Goal: Task Accomplishment & Management: Manage account settings

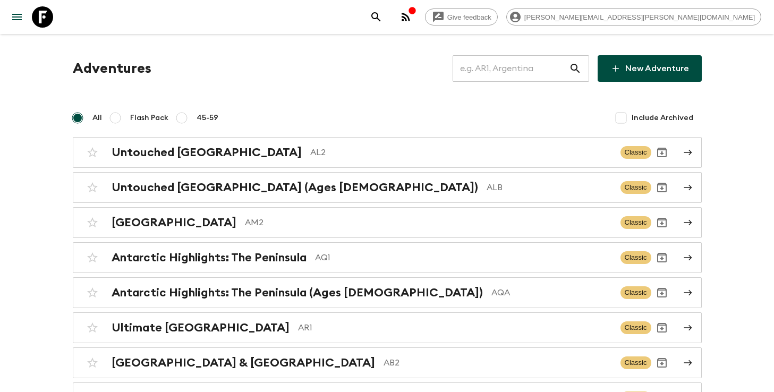
click at [483, 68] on input "text" at bounding box center [511, 69] width 116 height 30
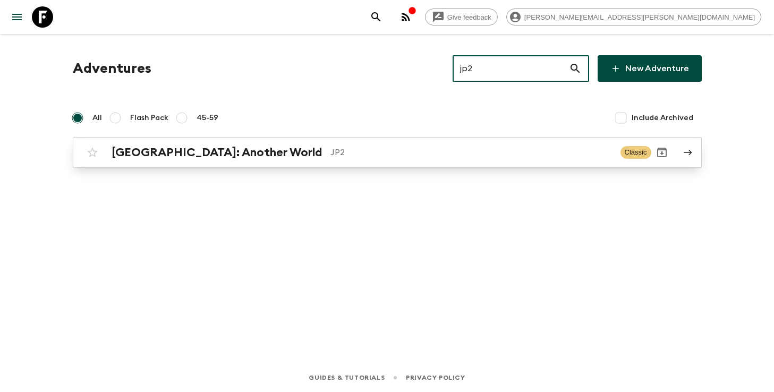
type input "jp2"
click at [447, 152] on p "JP2" at bounding box center [471, 152] width 282 height 13
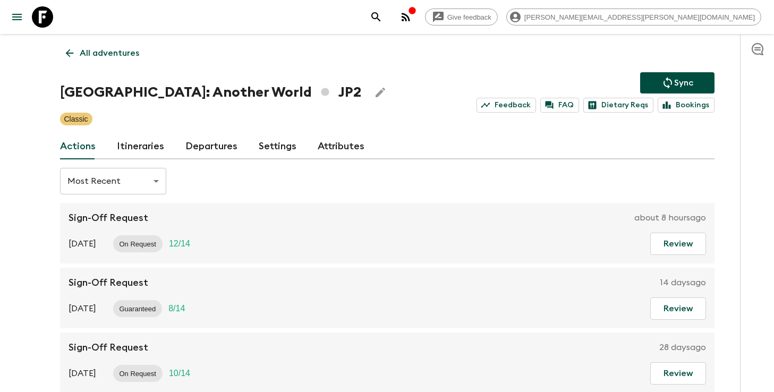
click at [149, 149] on link "Itineraries" at bounding box center [140, 146] width 47 height 25
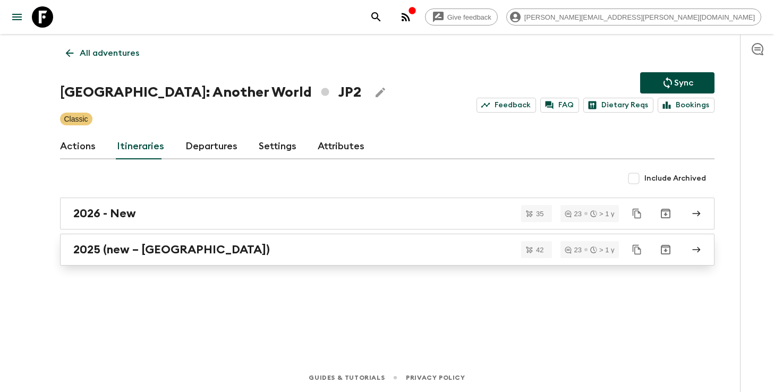
click at [138, 262] on link "2025 (new – Nara)" at bounding box center [387, 250] width 654 height 32
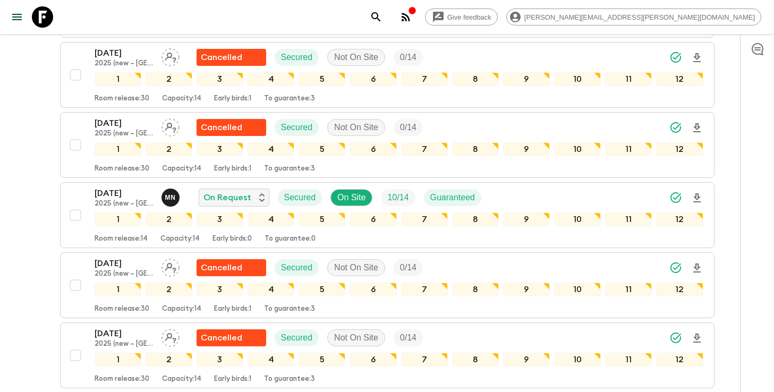
scroll to position [1795, 0]
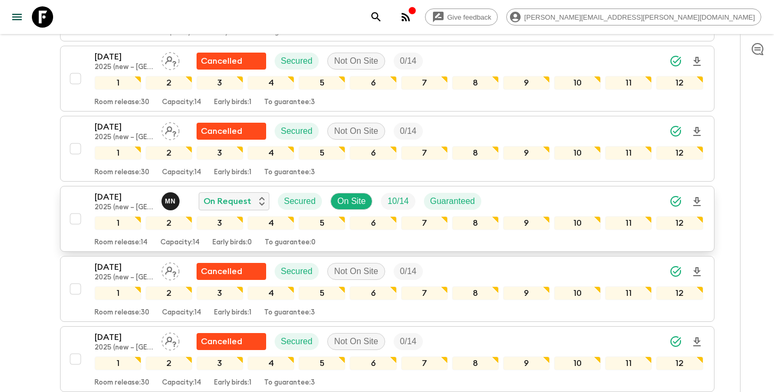
click at [618, 191] on div "06 Sep 2025 2025 (new – Nara) M N On Request Secured On Site 10 / 14 Guaranteed" at bounding box center [399, 201] width 609 height 21
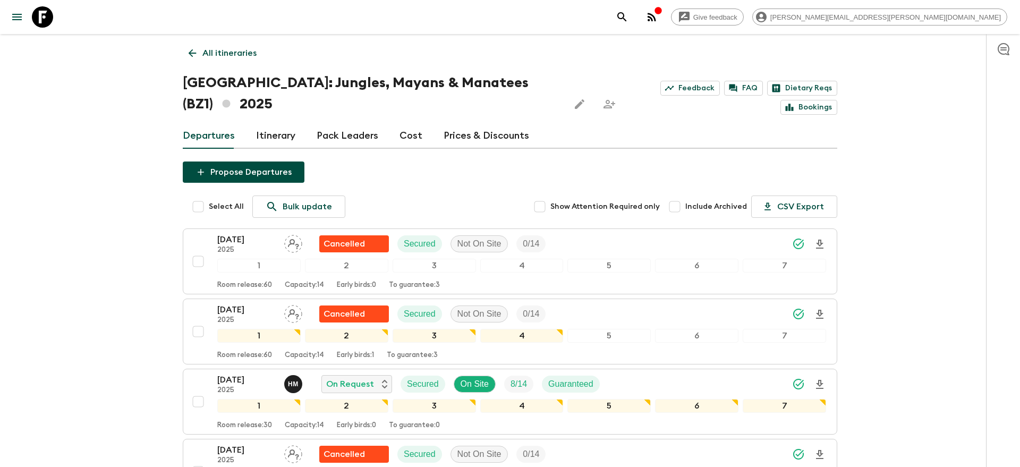
click at [628, 14] on icon "search adventures" at bounding box center [622, 17] width 13 height 13
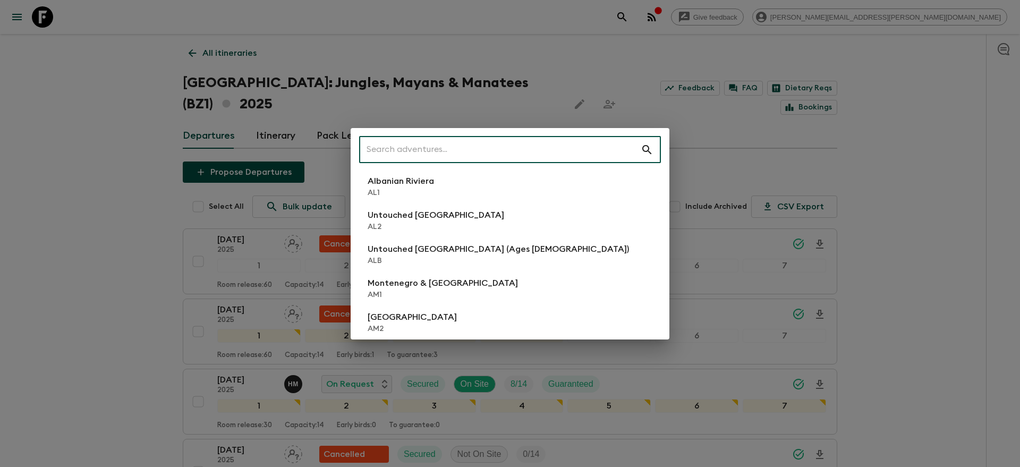
click at [496, 144] on input "text" at bounding box center [500, 150] width 282 height 30
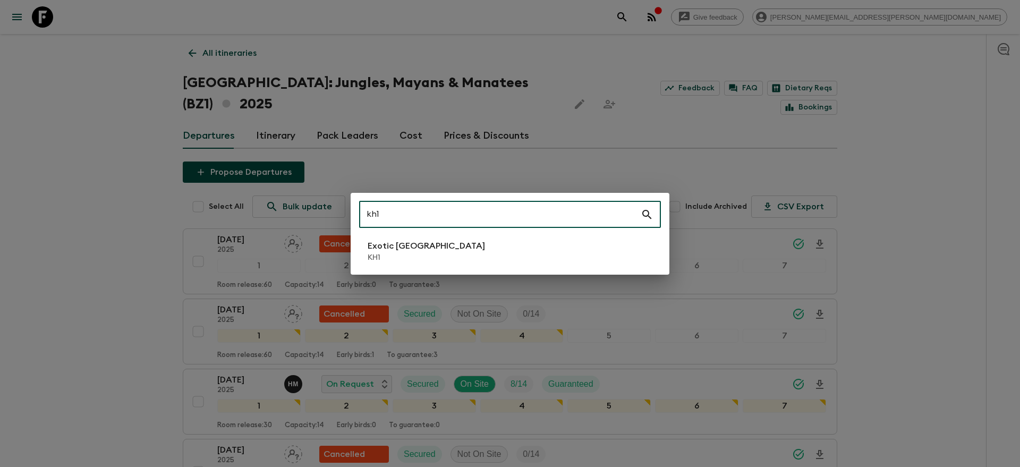
type input "kh1"
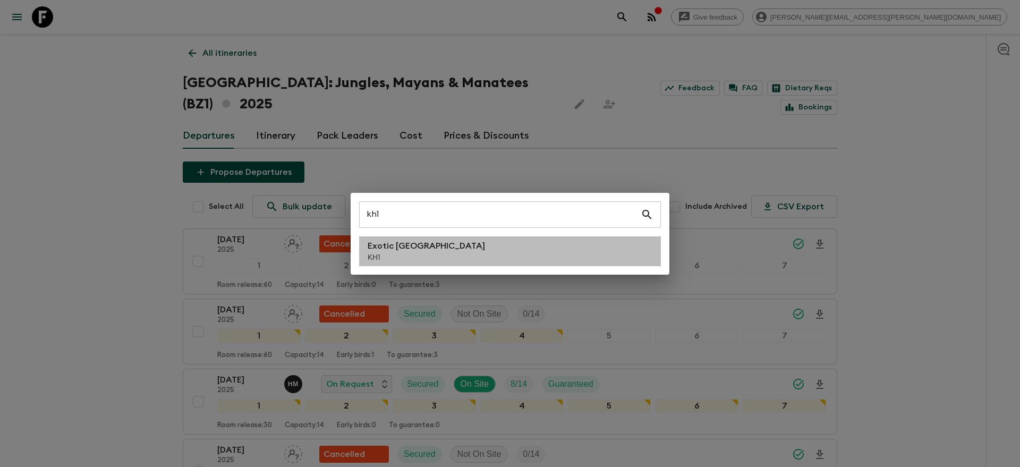
click at [510, 252] on li "Exotic [GEOGRAPHIC_DATA] KH1" at bounding box center [510, 251] width 302 height 30
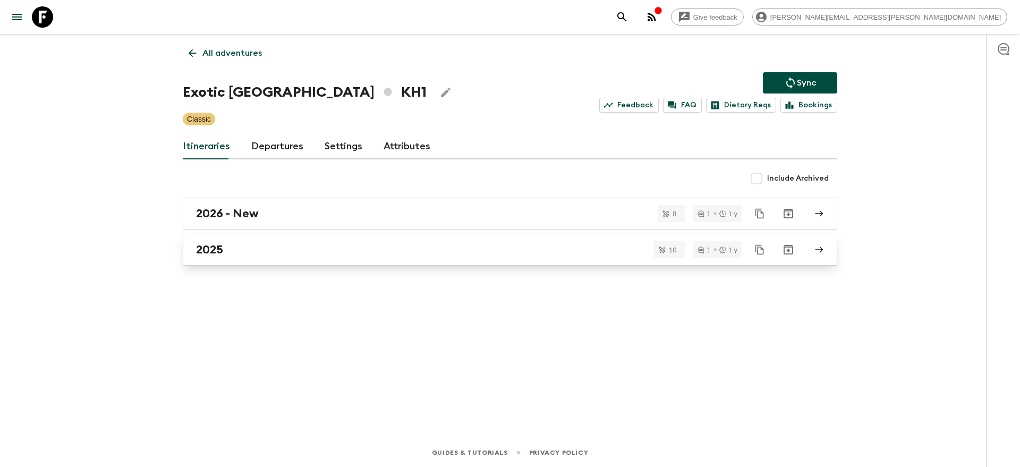
click at [333, 244] on div "2025" at bounding box center [500, 250] width 608 height 14
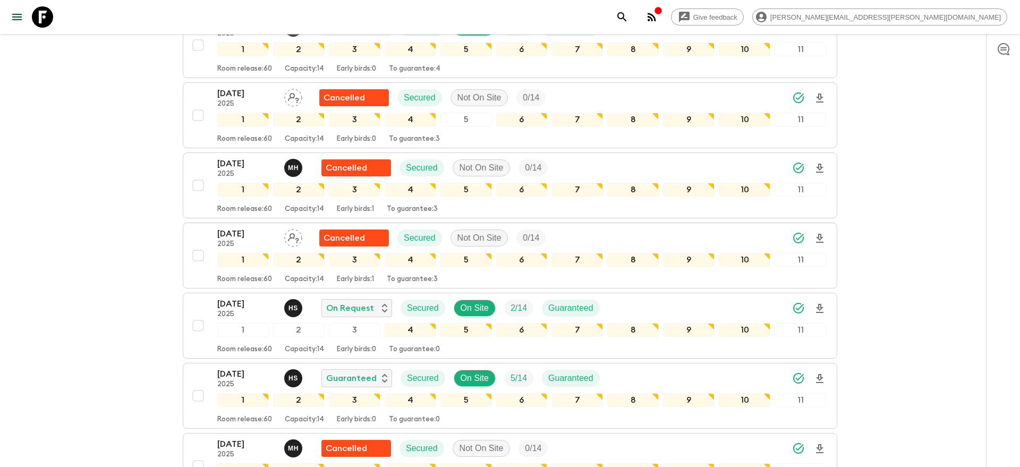
scroll to position [394, 0]
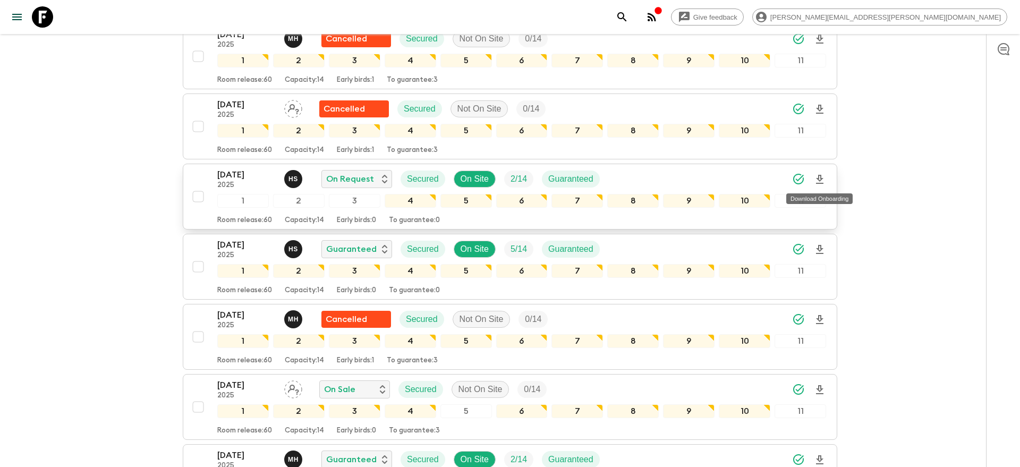
click at [822, 179] on icon "Download Onboarding" at bounding box center [819, 179] width 13 height 13
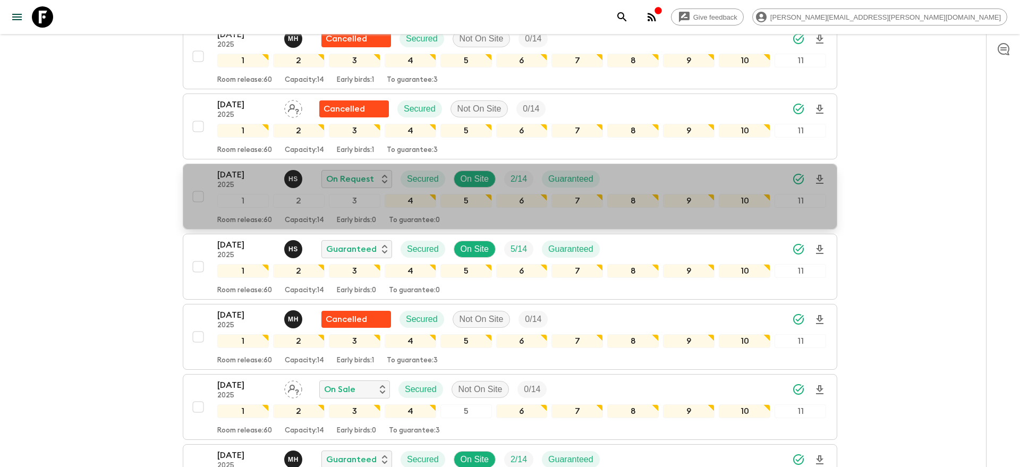
click at [727, 182] on div "[DATE] 2025 H S On Request Secured On Site 2 / 14 Guaranteed" at bounding box center [521, 178] width 609 height 21
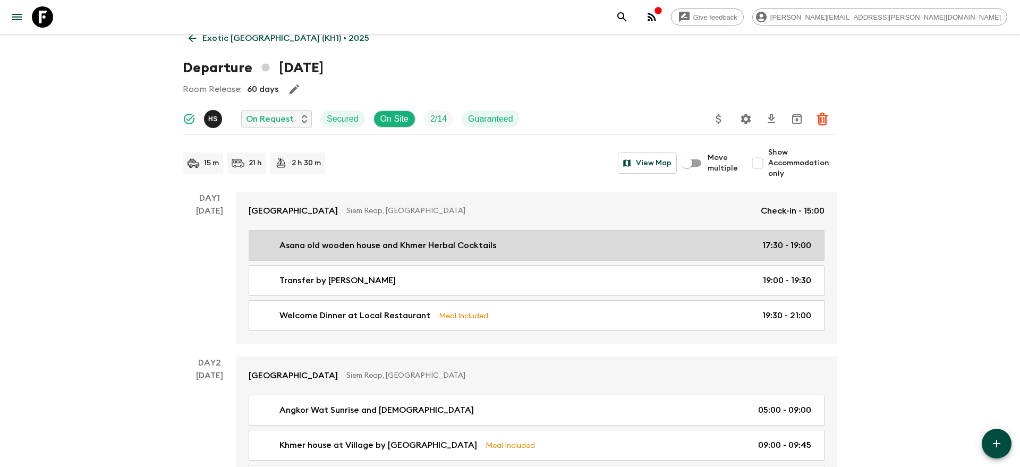
scroll to position [17, 0]
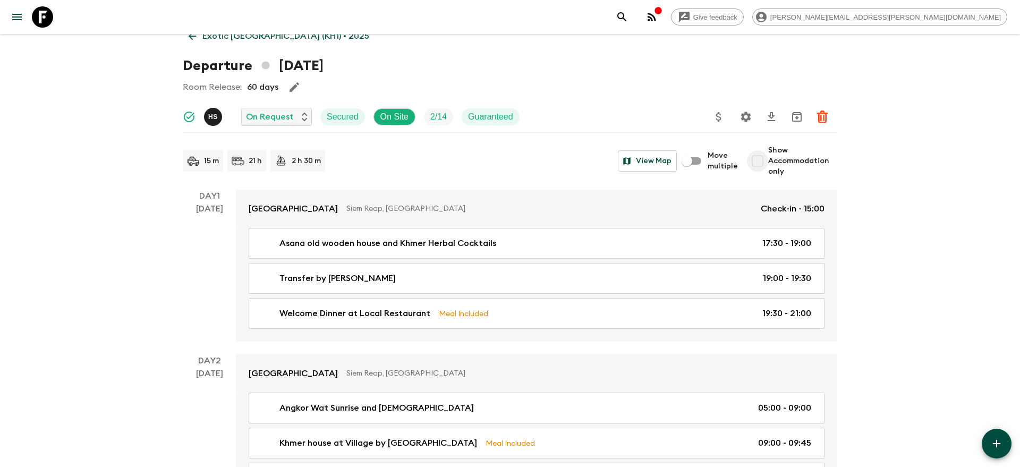
click at [756, 160] on input "Show Accommodation only" at bounding box center [757, 160] width 21 height 21
checkbox input "true"
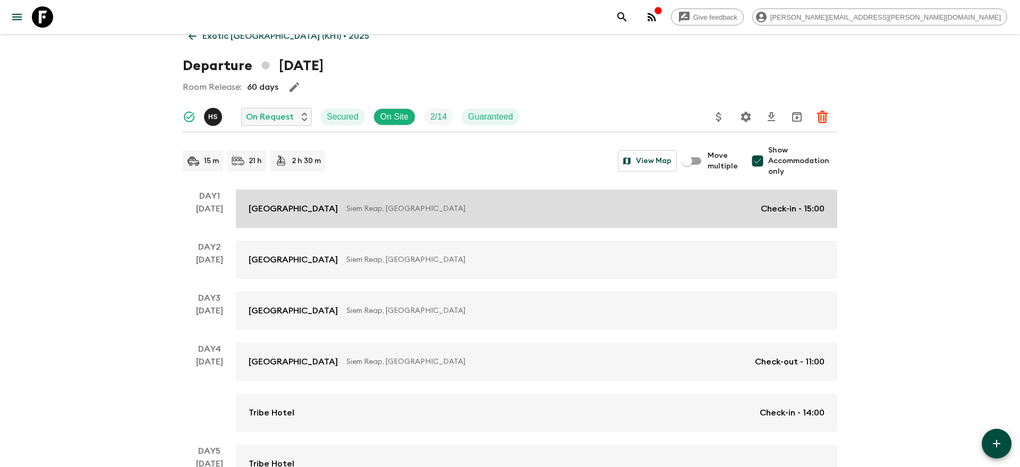
click at [690, 204] on p "Siem Reap, [GEOGRAPHIC_DATA]" at bounding box center [549, 208] width 406 height 11
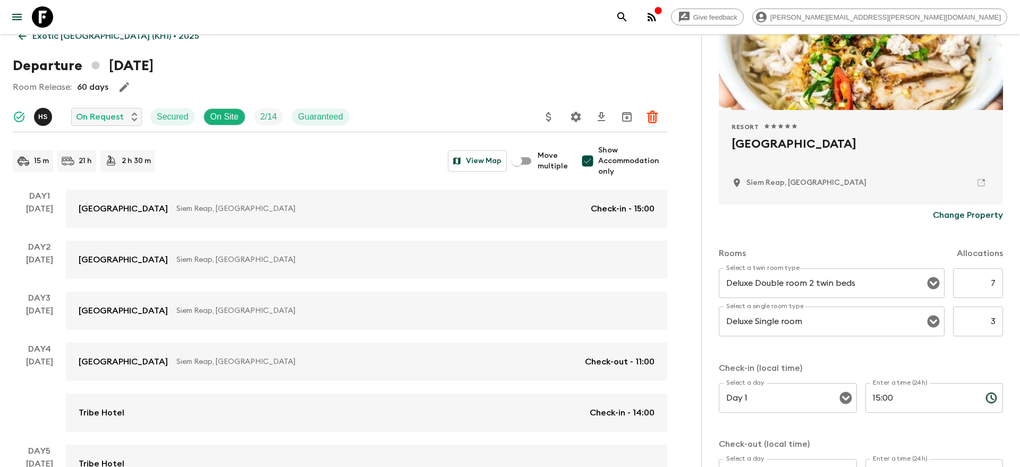
scroll to position [156, 0]
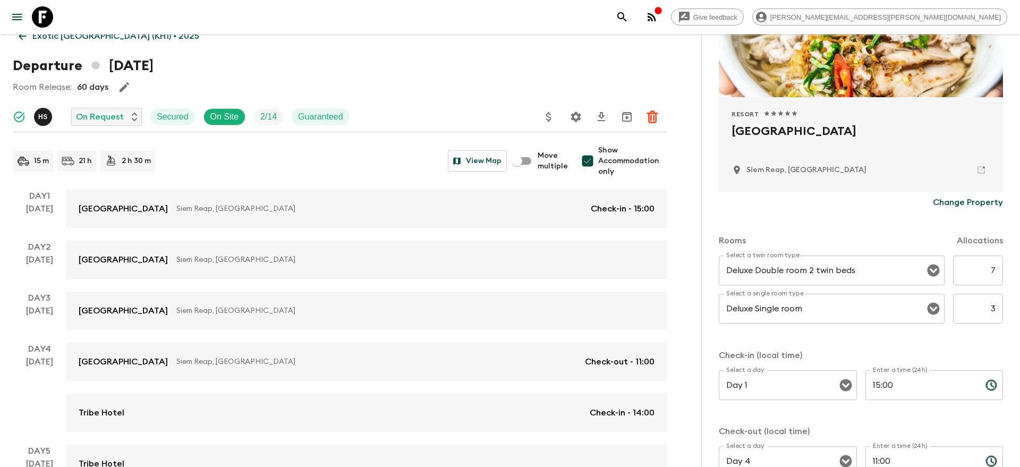
click at [995, 310] on input "3" at bounding box center [978, 309] width 50 height 30
type input "1"
click at [992, 272] on input "7" at bounding box center [978, 270] width 50 height 30
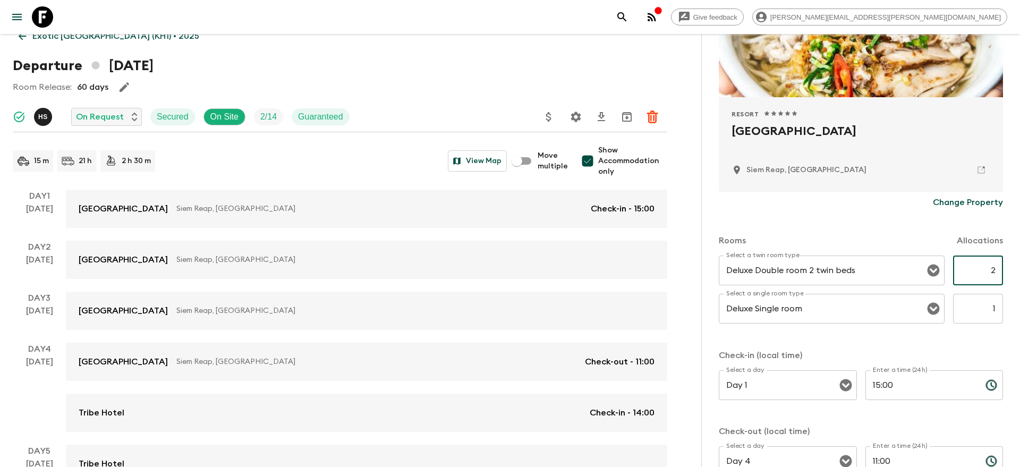
type input "2"
click at [1015, 320] on div "Accommodation Information Comments Website Map Resort 1 Star 2 Stars 3 Stars 4 …" at bounding box center [860, 267] width 319 height 467
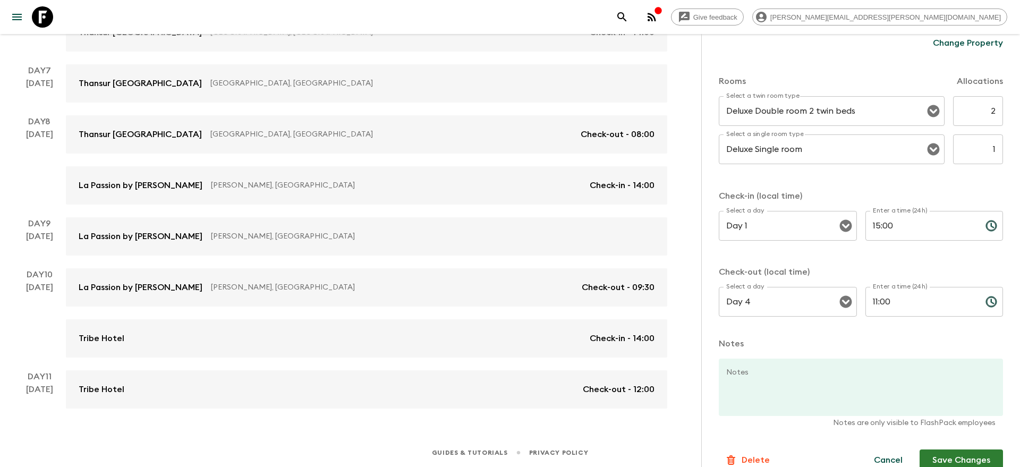
scroll to position [331, 0]
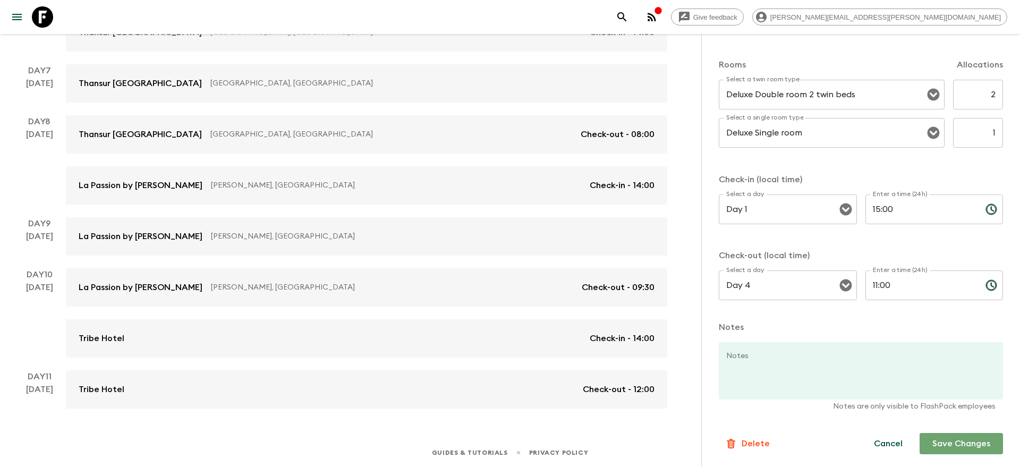
click at [953, 445] on button "Save Changes" at bounding box center [960, 443] width 83 height 21
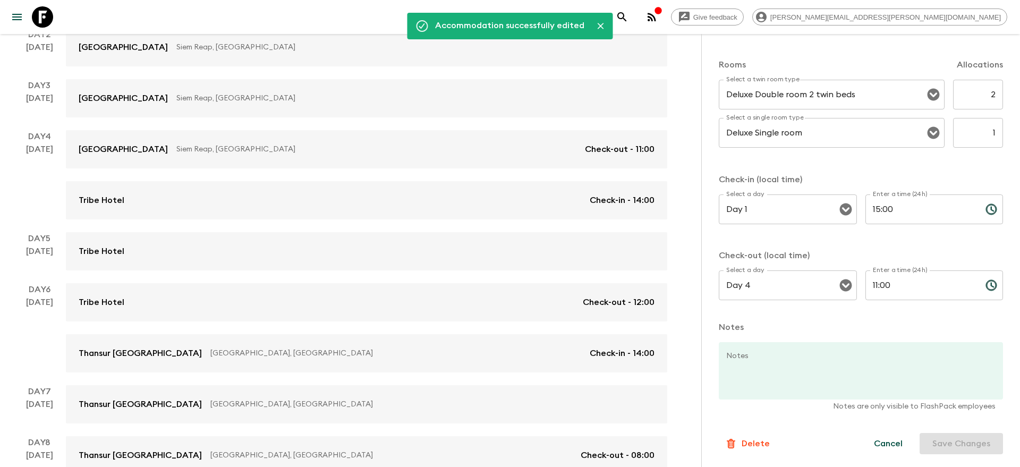
scroll to position [242, 0]
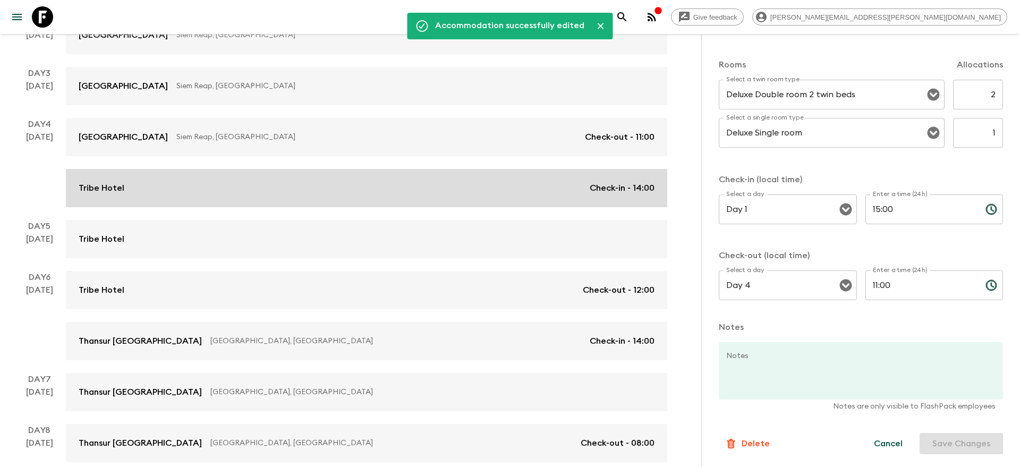
click at [464, 192] on div "Tribe Hotel Check-in - 14:00" at bounding box center [367, 188] width 576 height 13
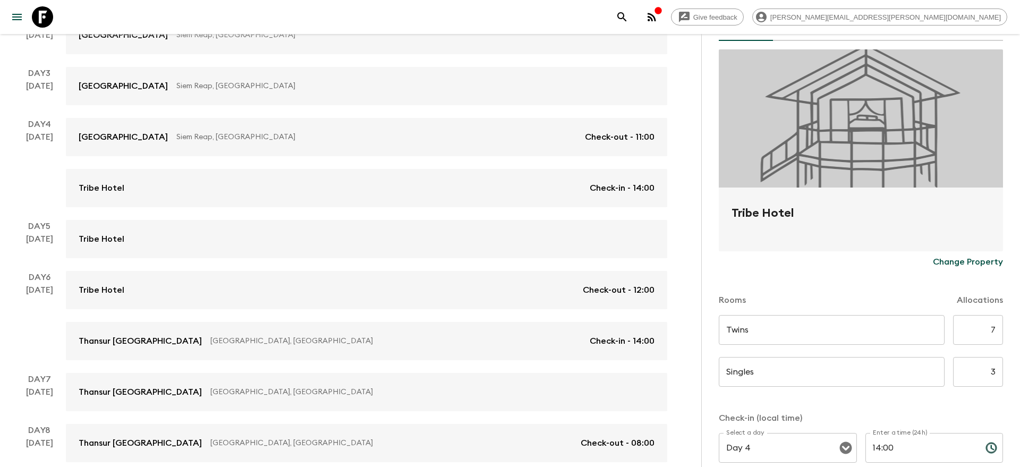
scroll to position [51, 0]
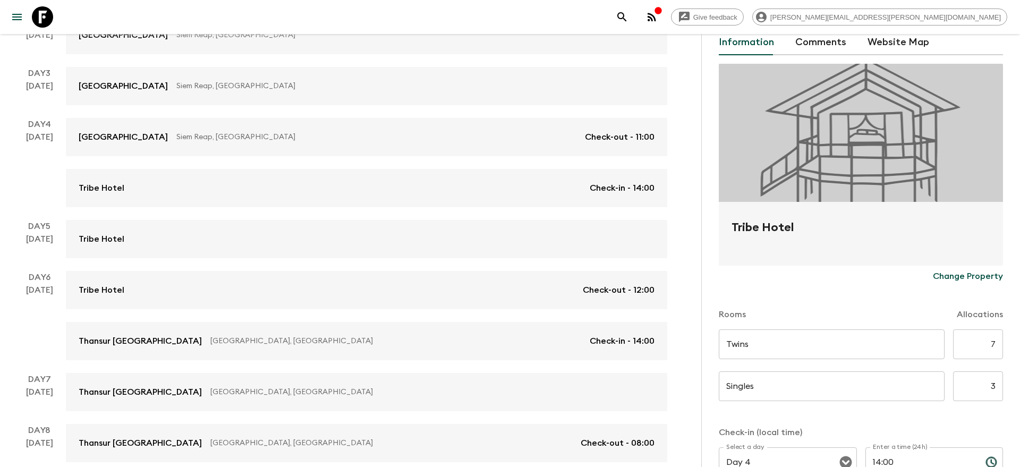
click at [994, 346] on input "7" at bounding box center [978, 344] width 50 height 30
type input "2"
click at [994, 385] on input "3" at bounding box center [978, 386] width 50 height 30
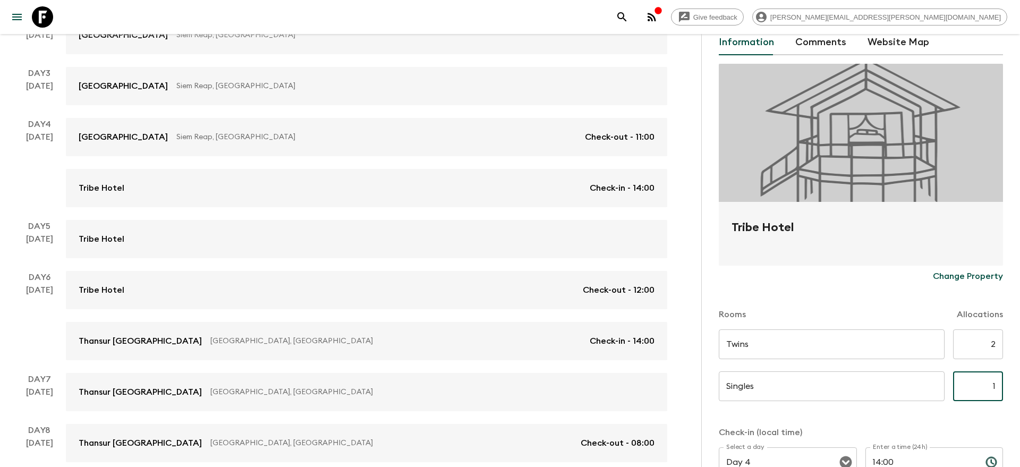
type input "1"
click at [1010, 410] on div "Accommodation Information Comments Website Map Tribe Hotel Change Property Room…" at bounding box center [860, 267] width 319 height 467
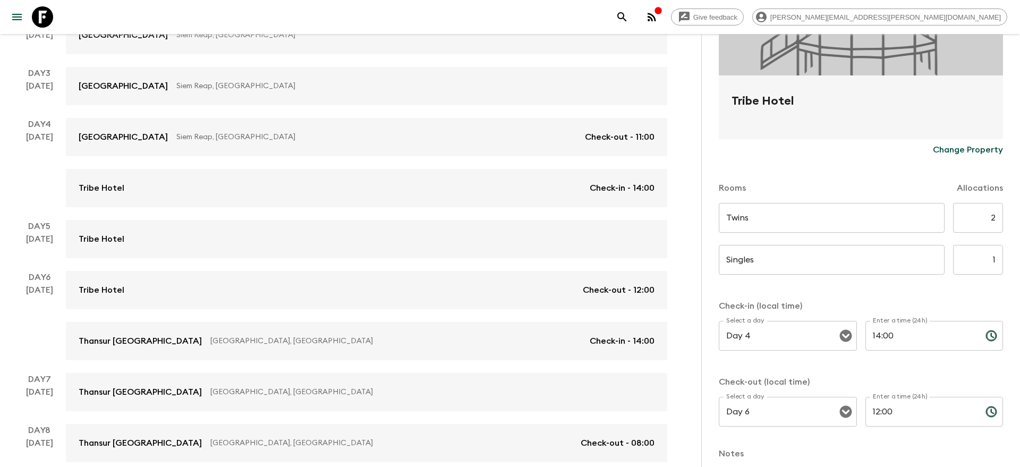
scroll to position [304, 0]
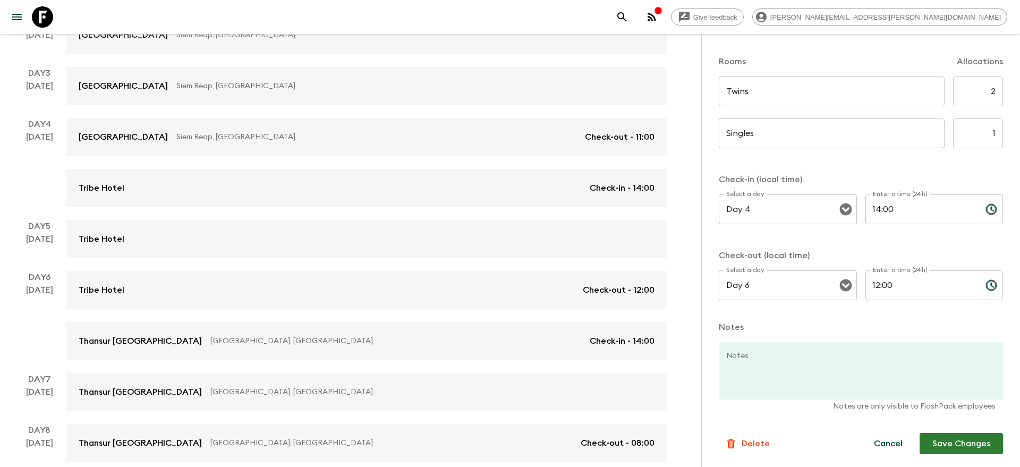
click at [981, 444] on button "Save Changes" at bounding box center [960, 443] width 83 height 21
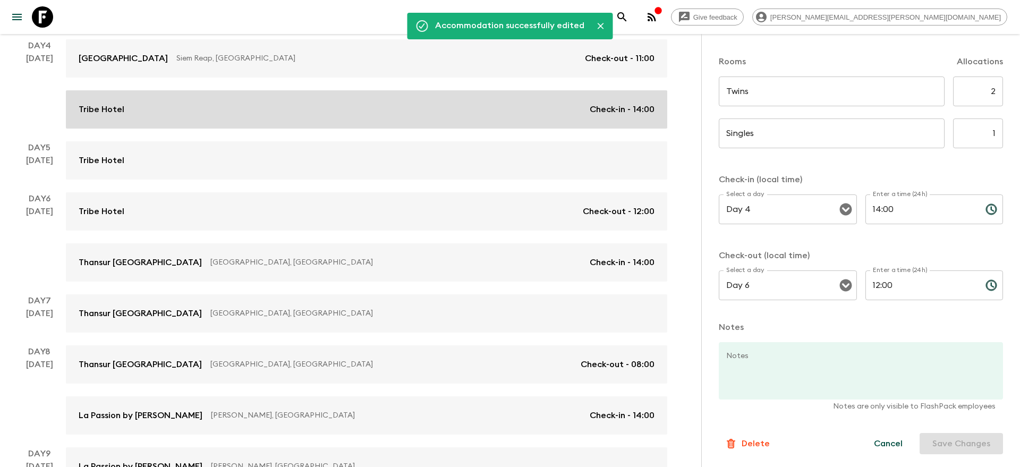
scroll to position [350, 0]
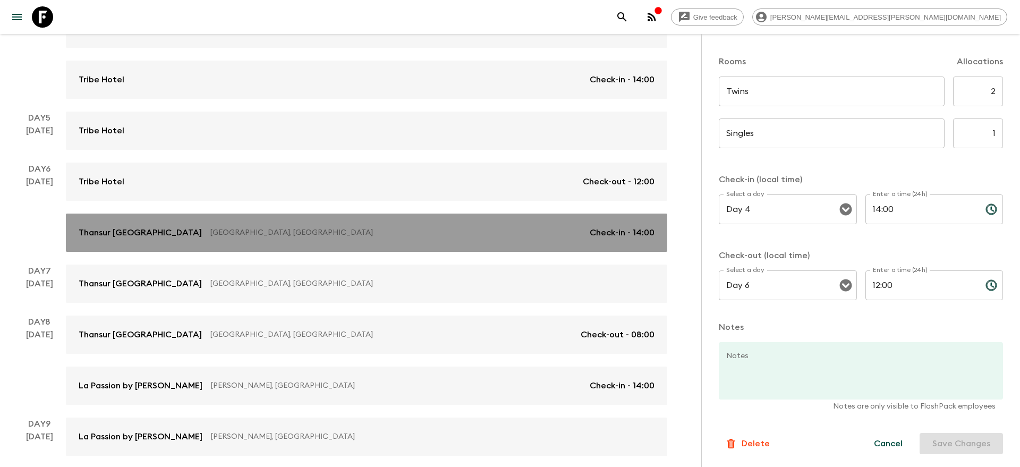
click at [395, 239] on link "Thansur [GEOGRAPHIC_DATA] [GEOGRAPHIC_DATA], [GEOGRAPHIC_DATA] Check-in - 14:00" at bounding box center [366, 233] width 601 height 38
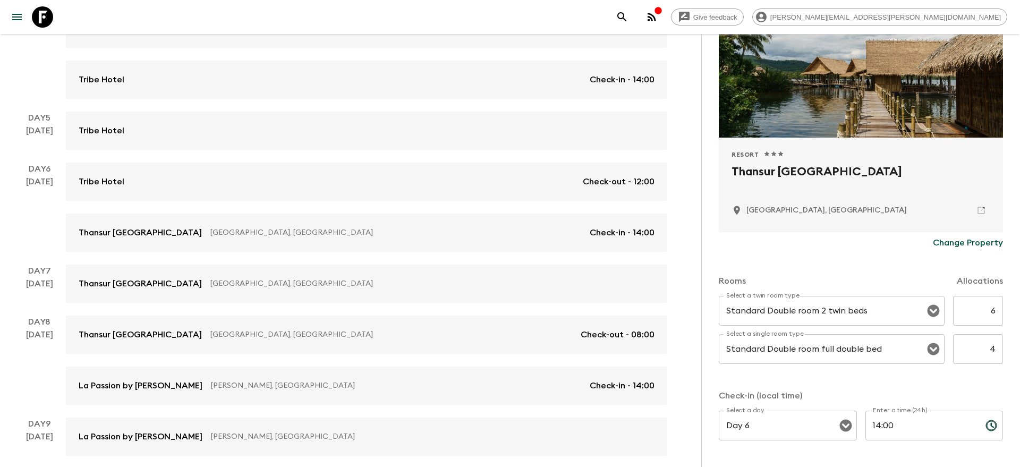
scroll to position [122, 0]
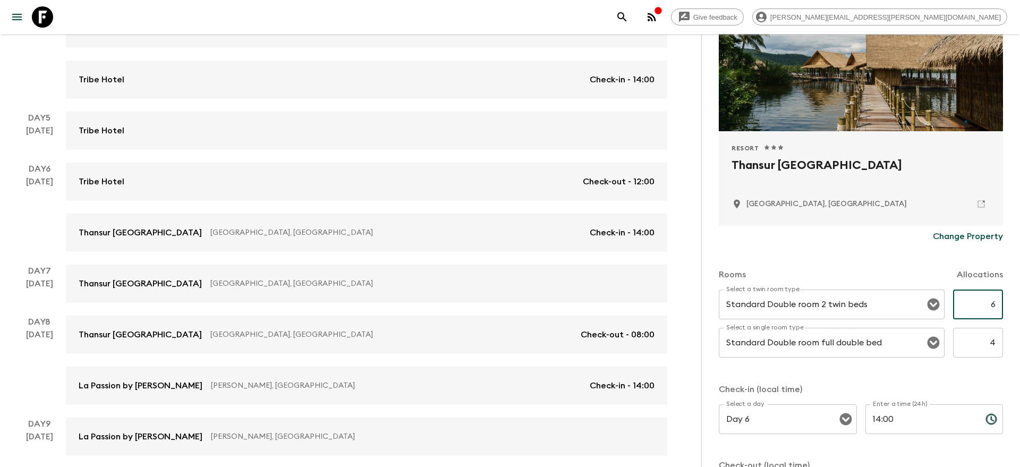
click at [992, 302] on input "6" at bounding box center [978, 304] width 50 height 30
type input "2"
click at [994, 336] on input "4" at bounding box center [978, 343] width 50 height 30
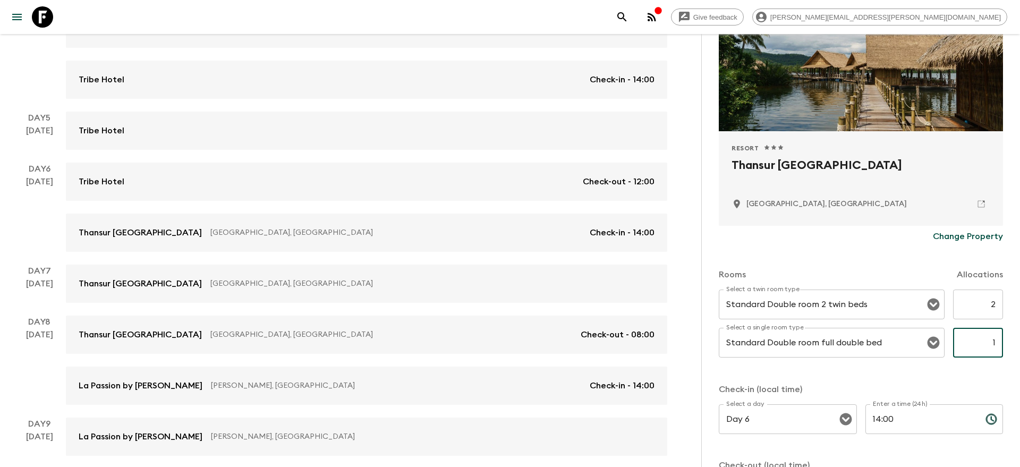
type input "1"
click at [1009, 338] on div "Accommodation Information Comments Website Map Resort 1 Star 2 Stars 3 Stars 4 …" at bounding box center [860, 267] width 319 height 467
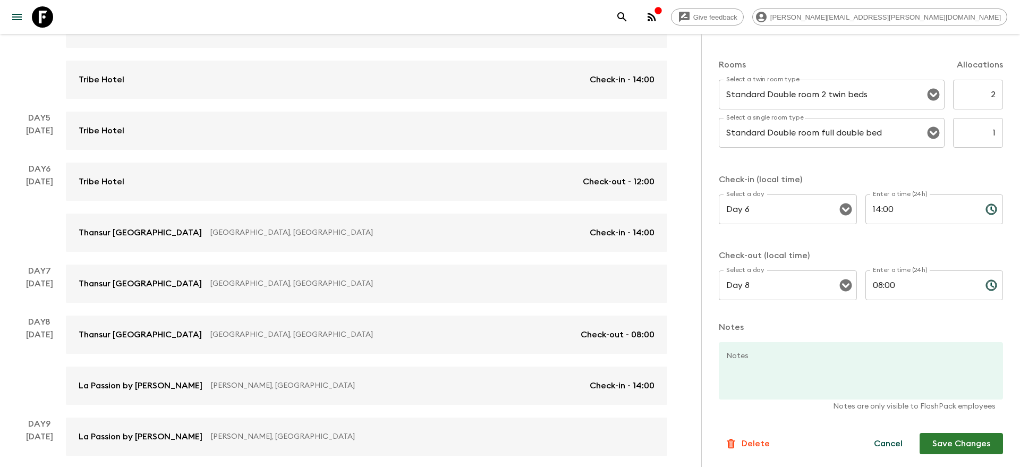
click at [961, 448] on button "Save Changes" at bounding box center [960, 443] width 83 height 21
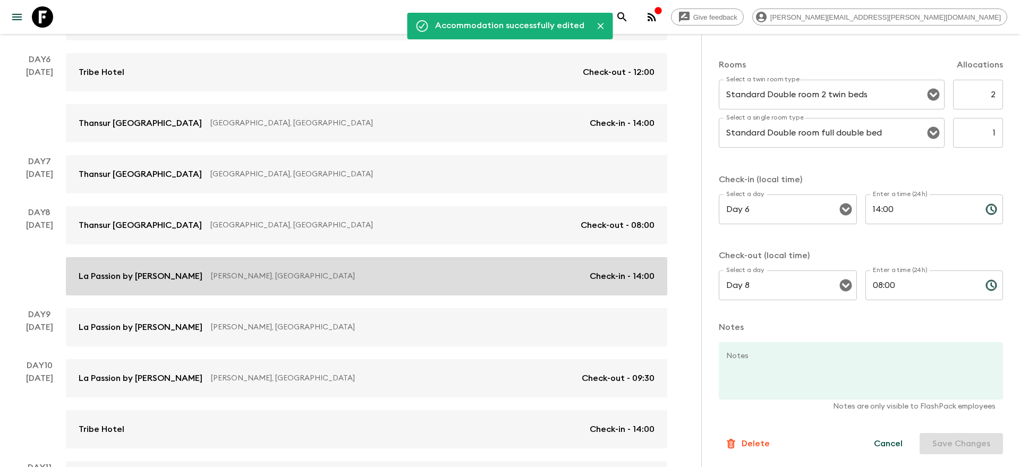
scroll to position [463, 0]
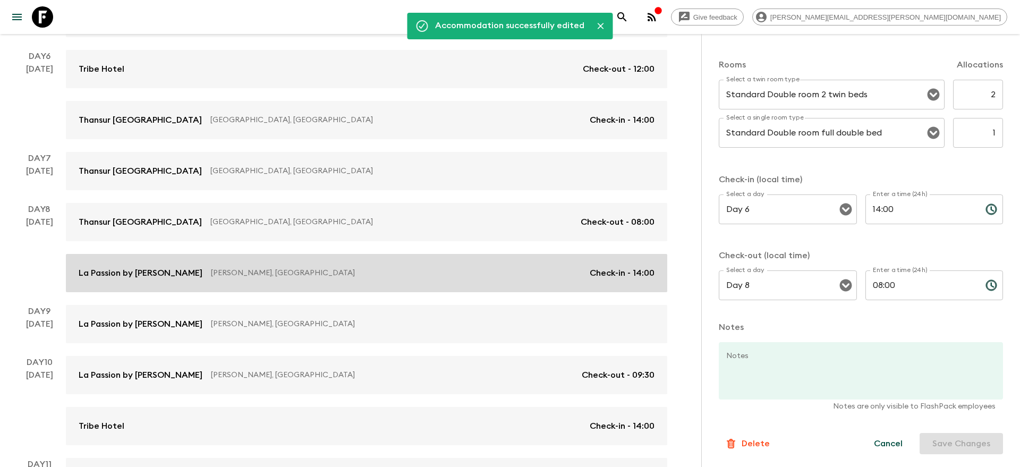
click at [425, 274] on p "[PERSON_NAME], [GEOGRAPHIC_DATA]" at bounding box center [396, 273] width 370 height 11
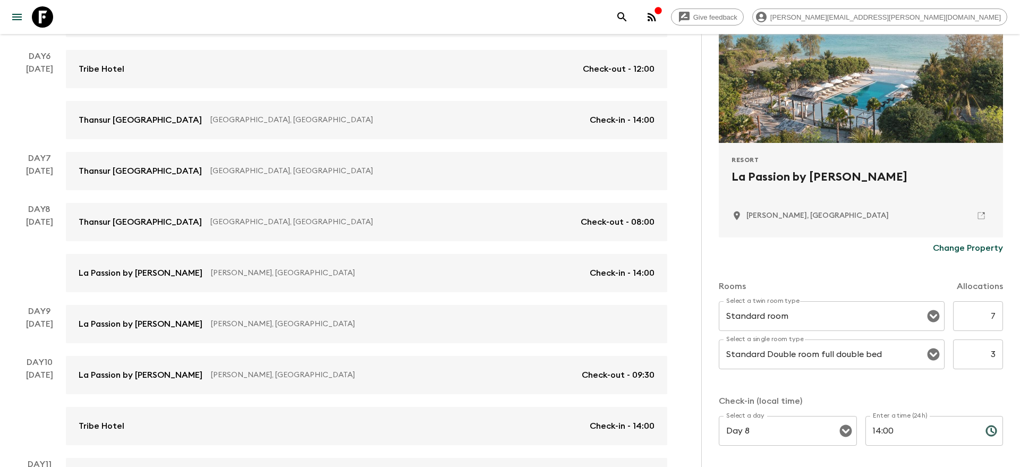
scroll to position [137, 0]
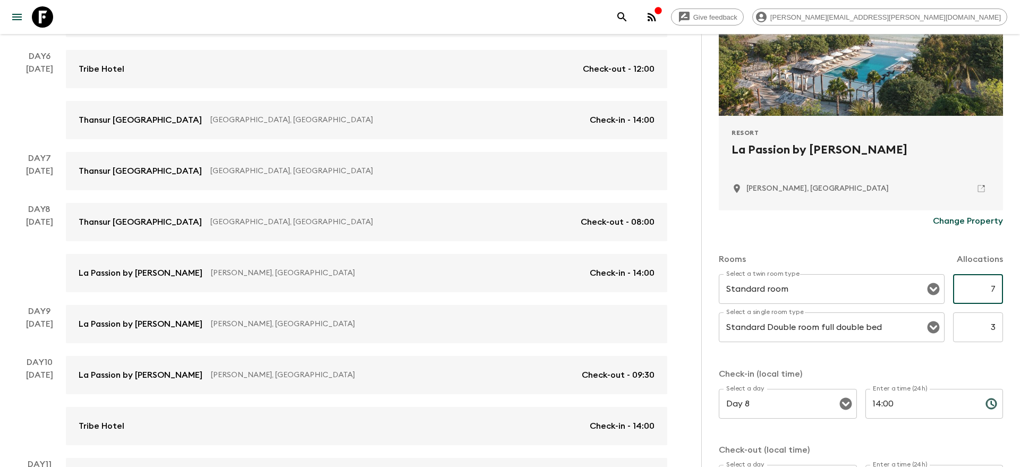
click at [990, 286] on input "7" at bounding box center [978, 289] width 50 height 30
type input "2"
click at [993, 321] on input "3" at bounding box center [978, 327] width 50 height 30
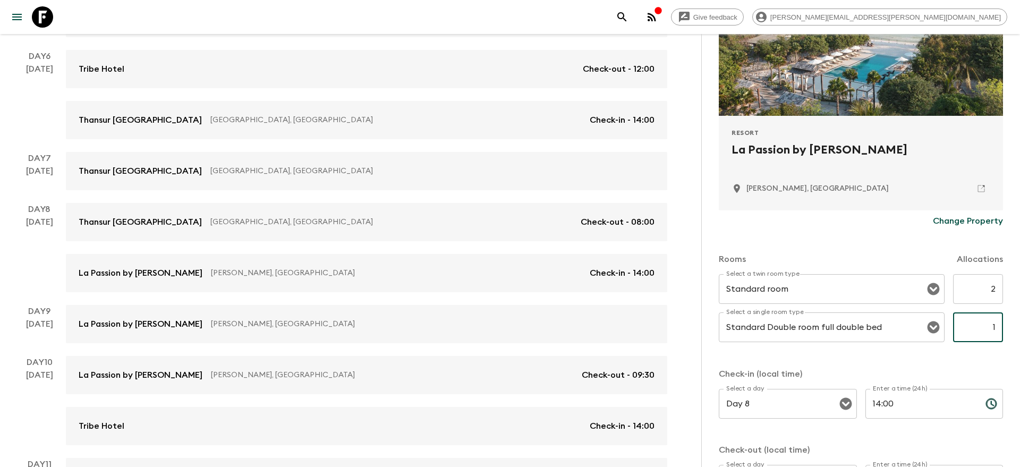
type input "1"
click at [1011, 325] on div "Accommodation Information Comments Website Map Resort La Passion by [PERSON_NAM…" at bounding box center [860, 267] width 319 height 467
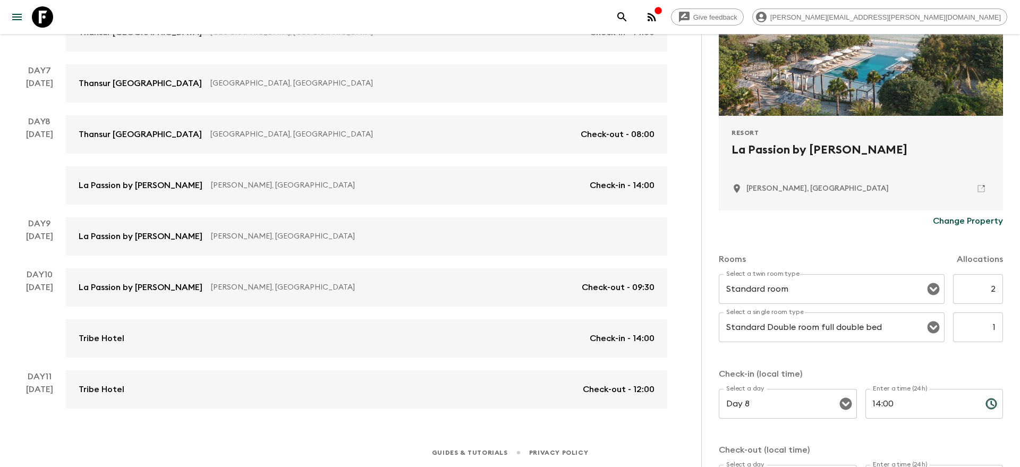
scroll to position [331, 0]
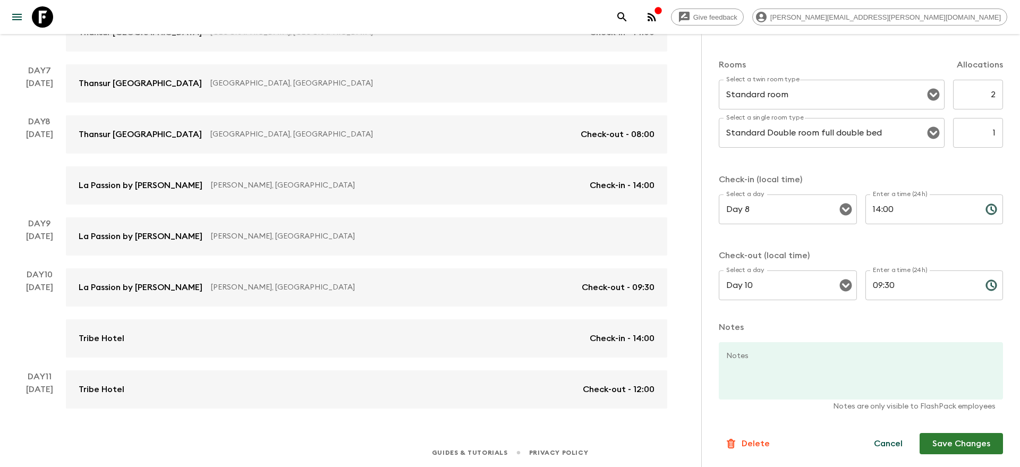
click at [963, 448] on button "Save Changes" at bounding box center [960, 443] width 83 height 21
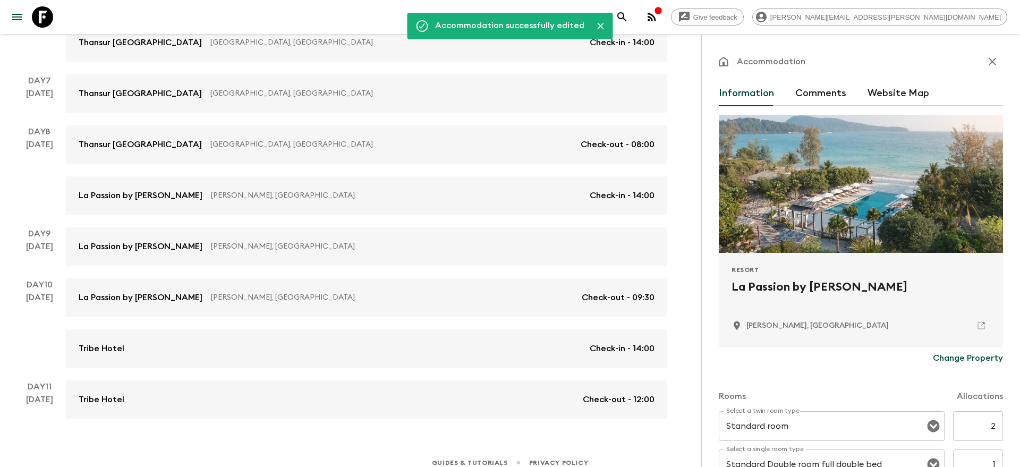
scroll to position [550, 0]
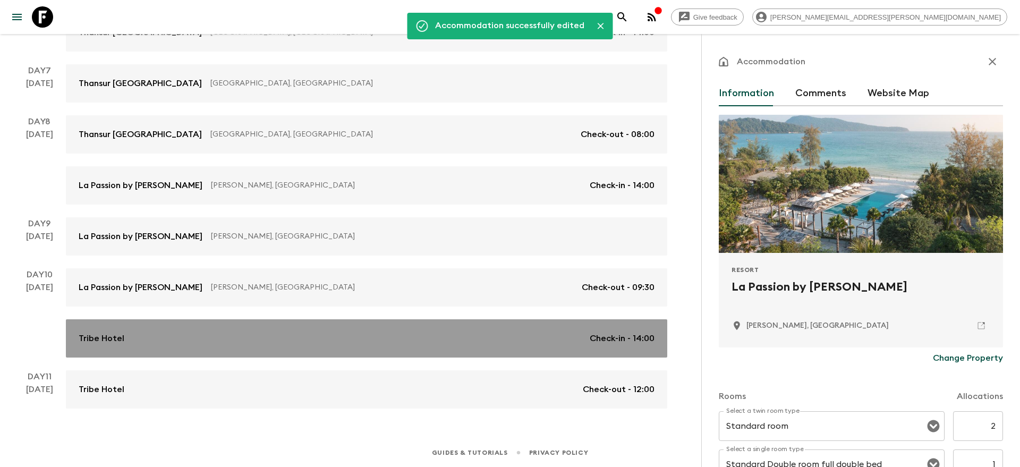
click at [343, 336] on div "Tribe Hotel Check-in - 14:00" at bounding box center [367, 338] width 576 height 13
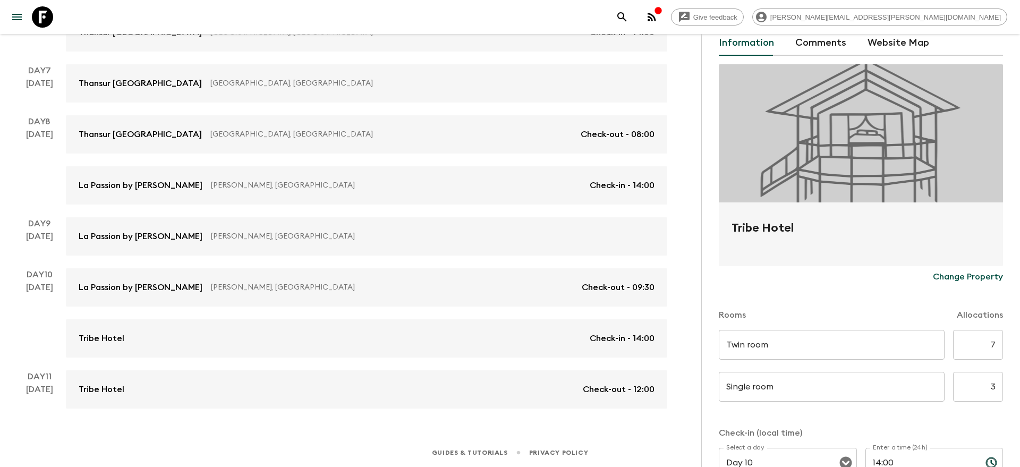
scroll to position [74, 0]
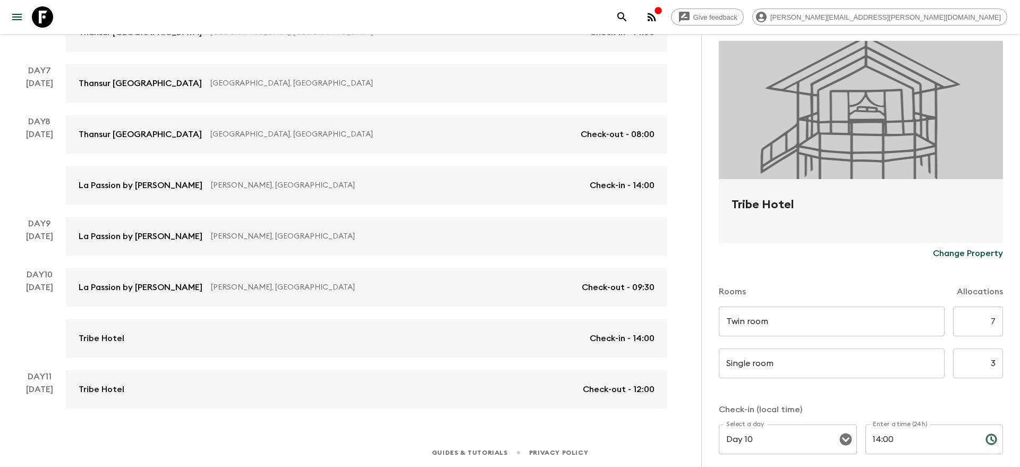
click at [993, 323] on input "7" at bounding box center [978, 321] width 50 height 30
type input "2"
click at [994, 357] on input "3" at bounding box center [978, 363] width 50 height 30
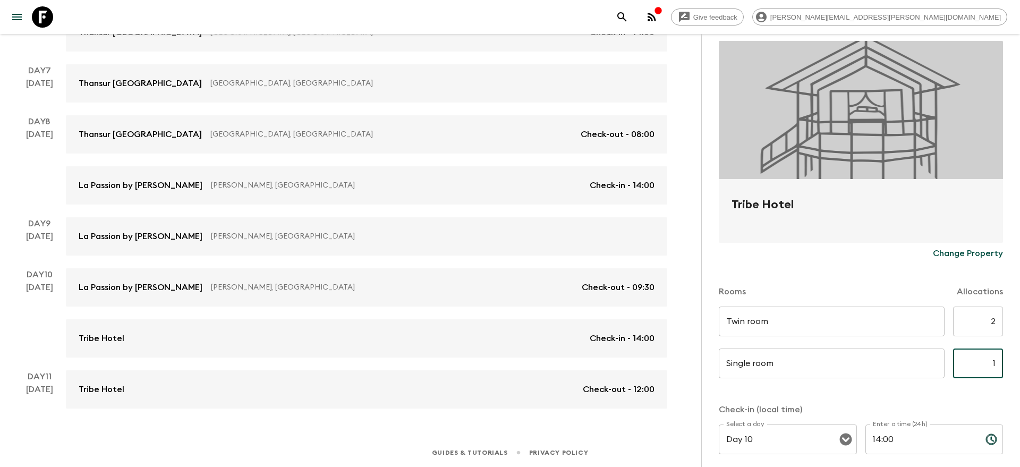
type input "1"
click at [1012, 379] on div "Accommodation Information Comments Website Map Tribe Hotel Change Property Room…" at bounding box center [860, 267] width 319 height 467
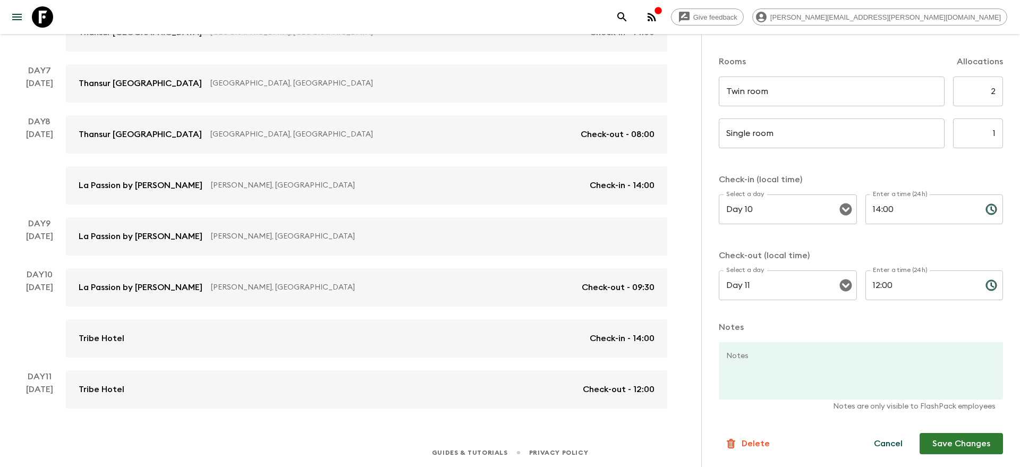
click at [961, 448] on button "Save Changes" at bounding box center [960, 443] width 83 height 21
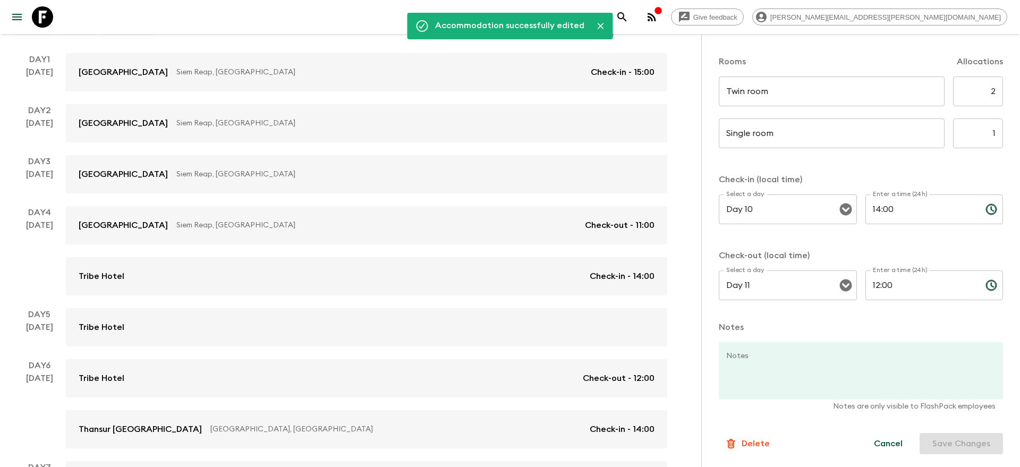
scroll to position [0, 0]
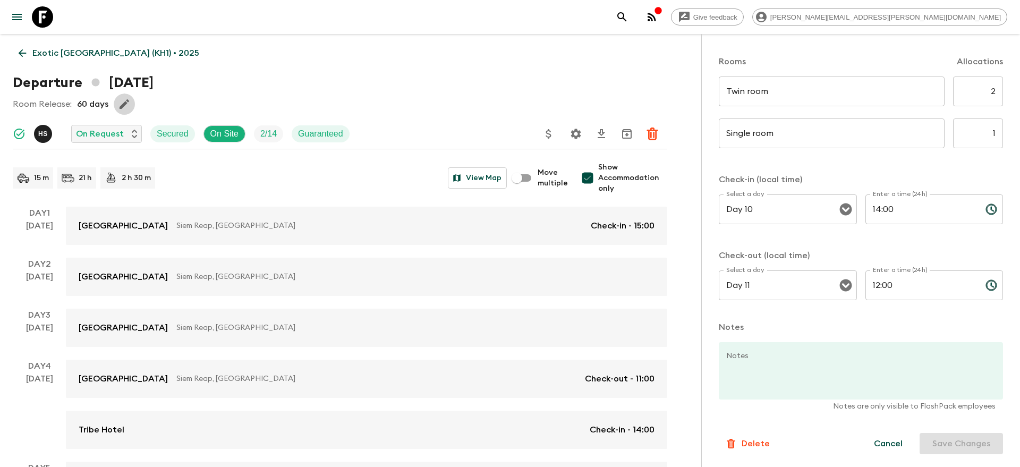
click at [123, 109] on icon "button" at bounding box center [124, 104] width 13 height 13
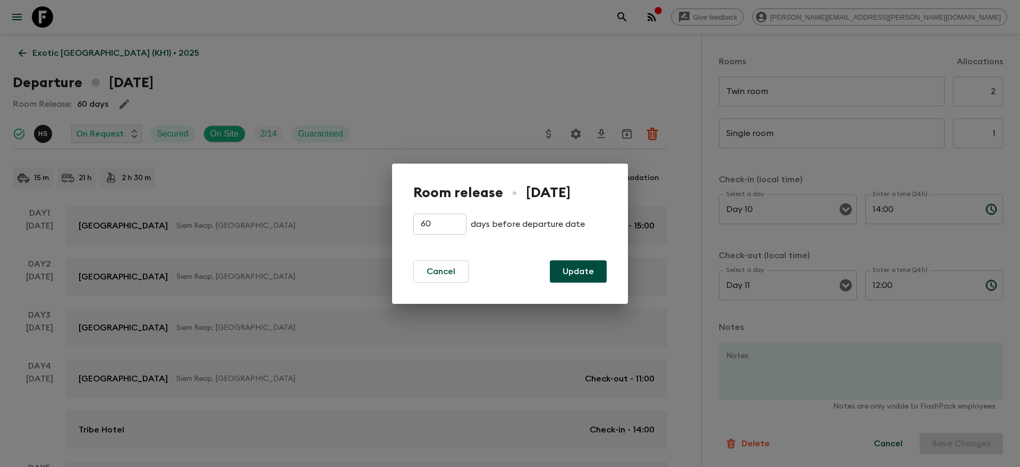
click at [437, 227] on input "60" at bounding box center [439, 224] width 53 height 21
type input "14"
click at [578, 274] on button "Update" at bounding box center [578, 271] width 57 height 22
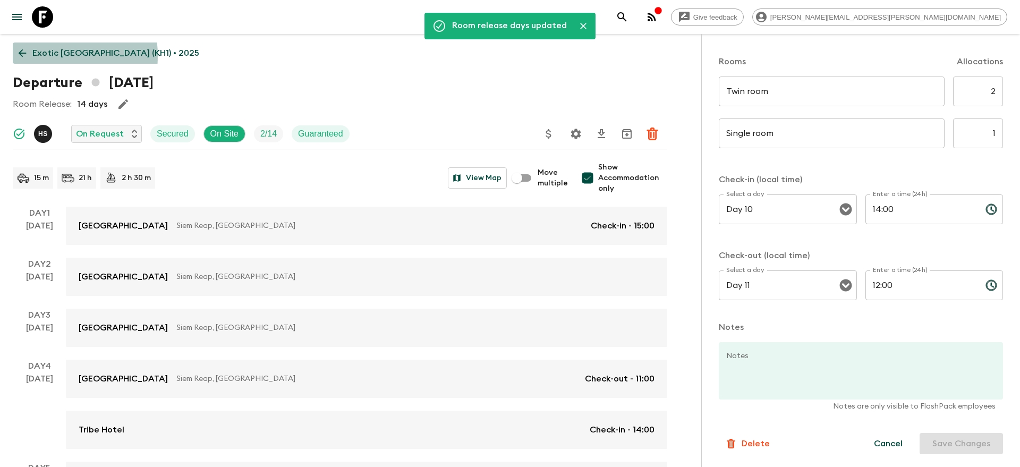
click at [42, 56] on p "Exotic [GEOGRAPHIC_DATA] (KH1) • 2025" at bounding box center [115, 53] width 167 height 13
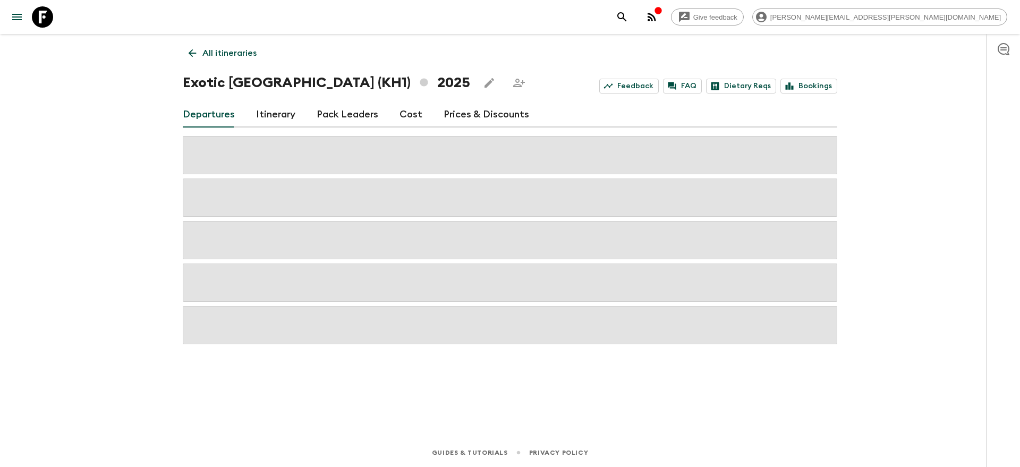
click at [238, 53] on p "All itineraries" at bounding box center [229, 53] width 54 height 13
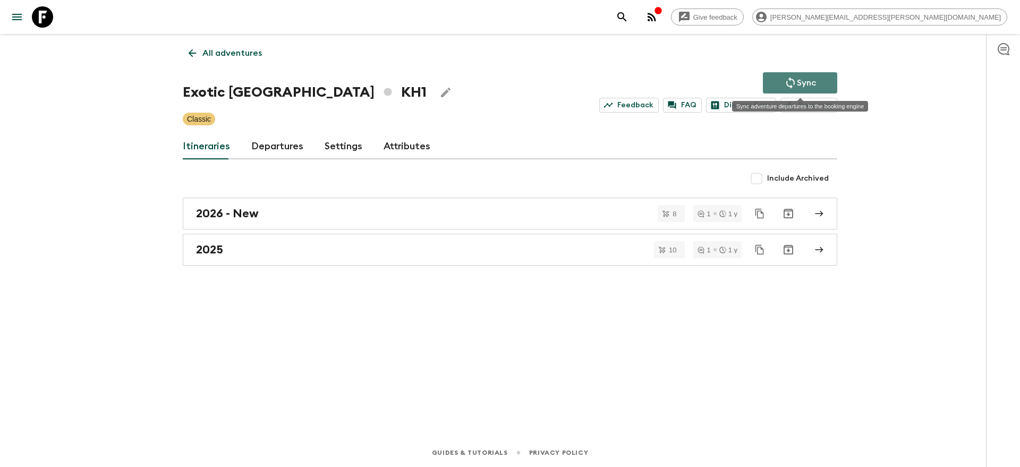
click at [779, 81] on button "Sync" at bounding box center [800, 82] width 74 height 21
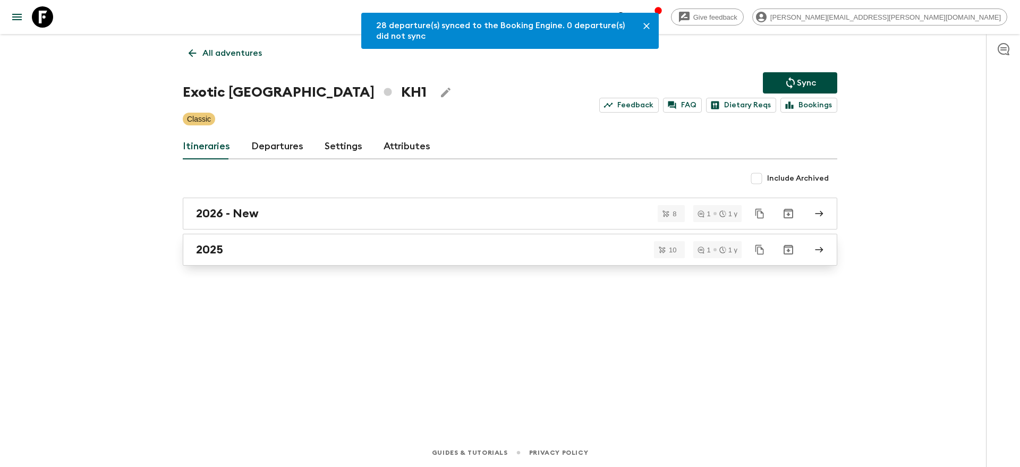
click at [265, 249] on div "2025" at bounding box center [500, 250] width 608 height 14
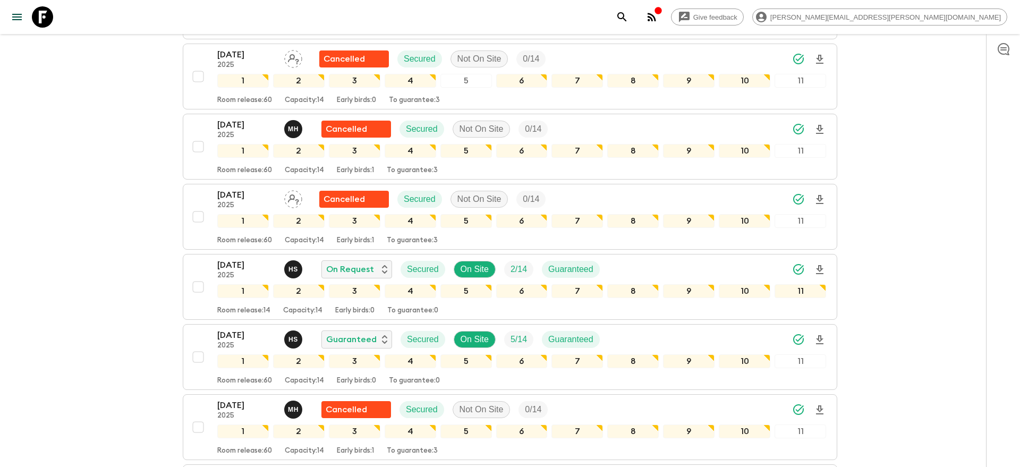
scroll to position [293, 0]
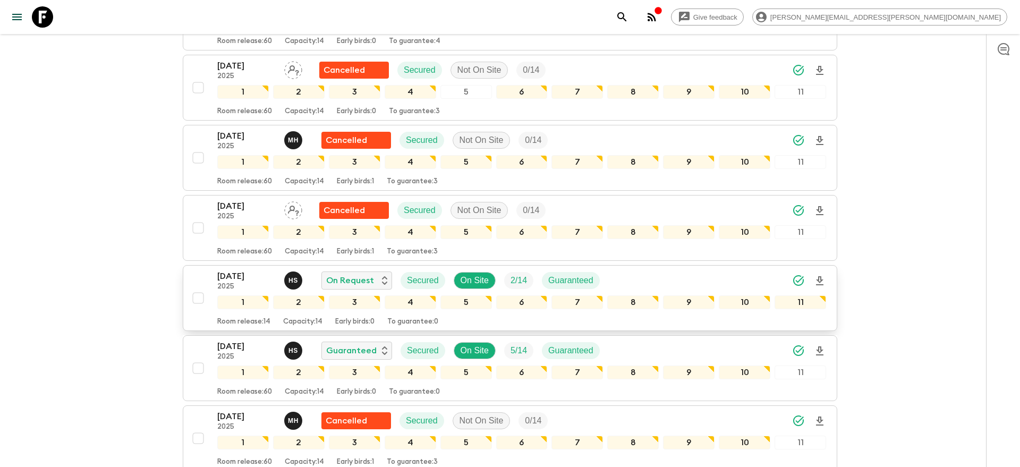
click at [229, 276] on p "[DATE]" at bounding box center [246, 276] width 58 height 13
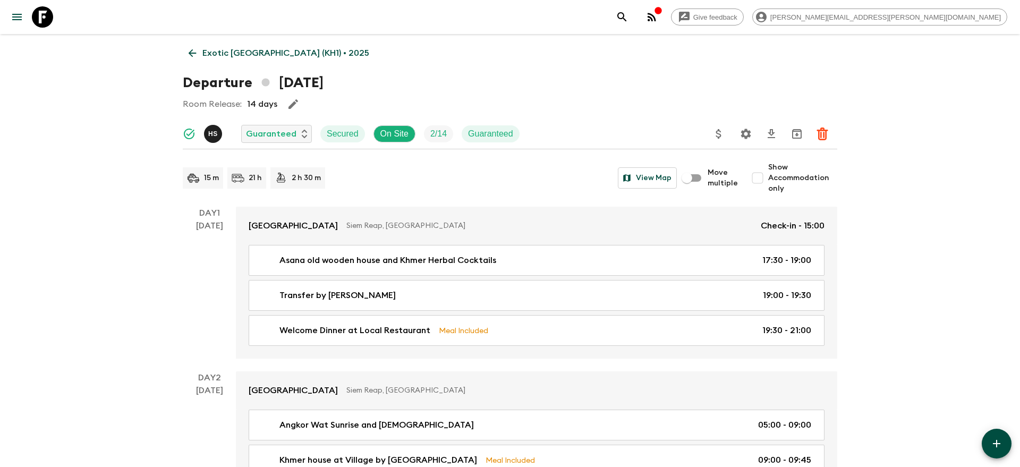
click at [749, 135] on icon "Settings" at bounding box center [746, 134] width 10 height 10
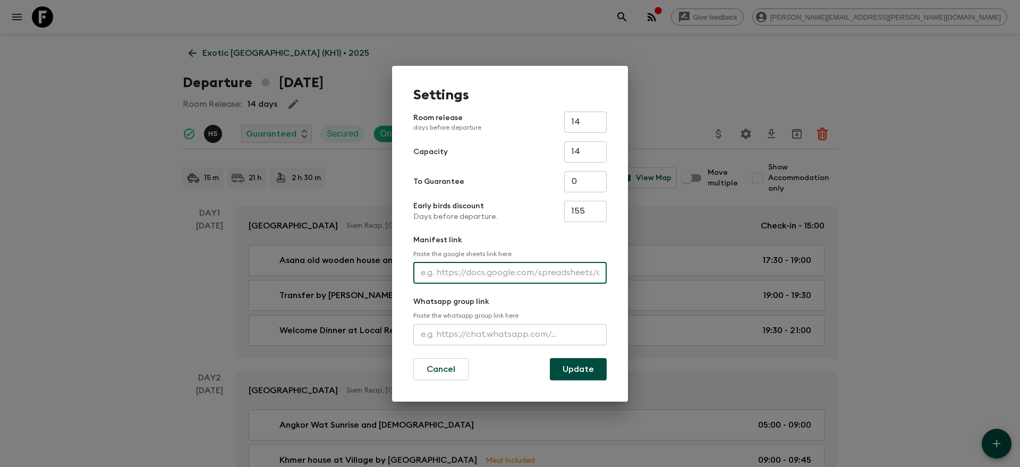
click at [524, 271] on input "text" at bounding box center [509, 272] width 193 height 21
paste input "https://docs.google.com/spreadsheets/d/1K44Lgth6iX-H6cBdbT-vljlMMlvhQwPLlEz6Coe…"
type input "https://docs.google.com/spreadsheets/d/1K44Lgth6iX-H6cBdbT-vljlMMlvhQwPLlEz6Coe…"
click at [565, 370] on button "Update" at bounding box center [578, 369] width 57 height 22
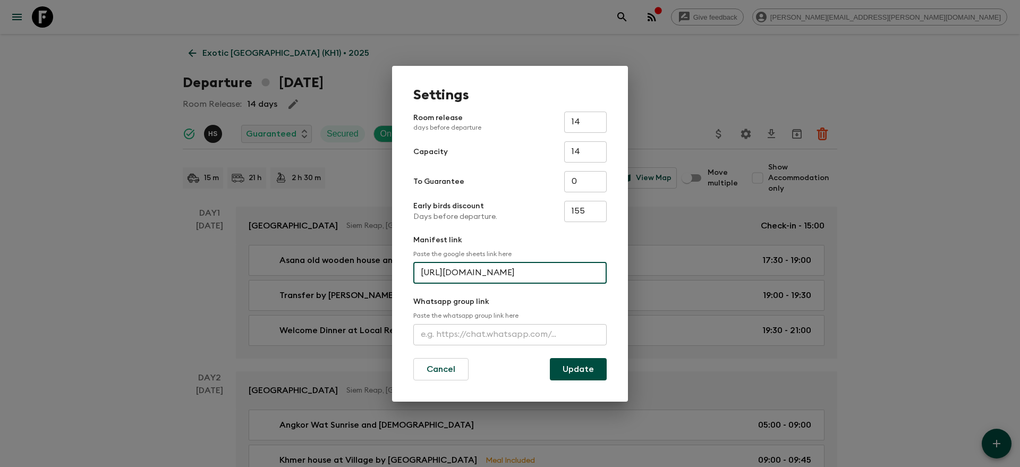
scroll to position [0, 0]
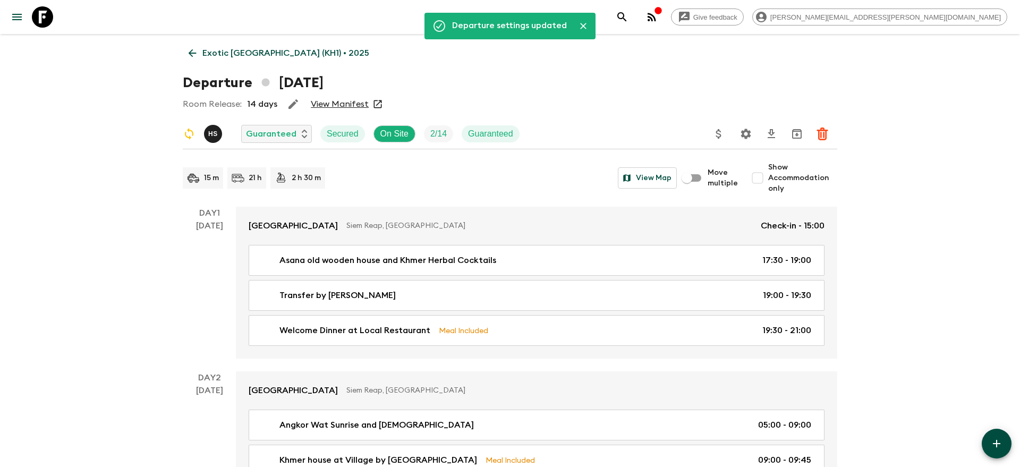
click at [633, 8] on button "search adventures" at bounding box center [621, 16] width 21 height 21
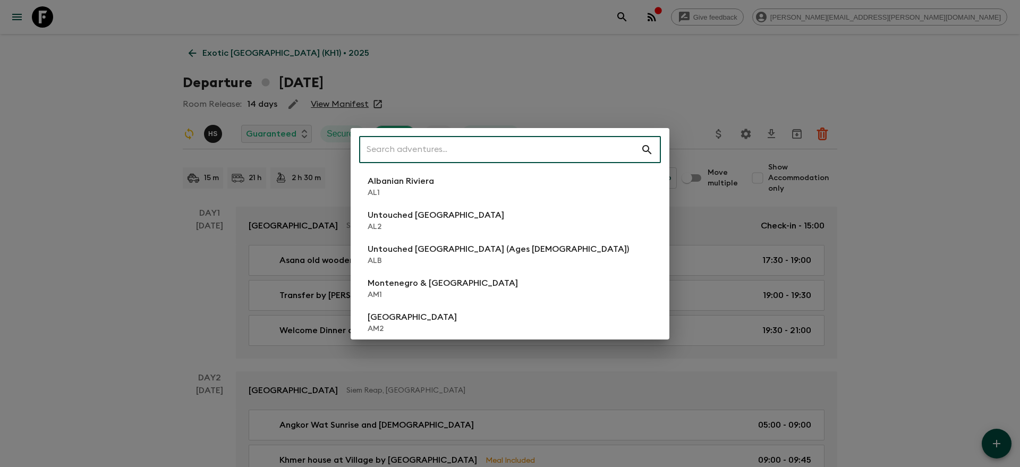
click at [552, 147] on input "text" at bounding box center [500, 150] width 282 height 30
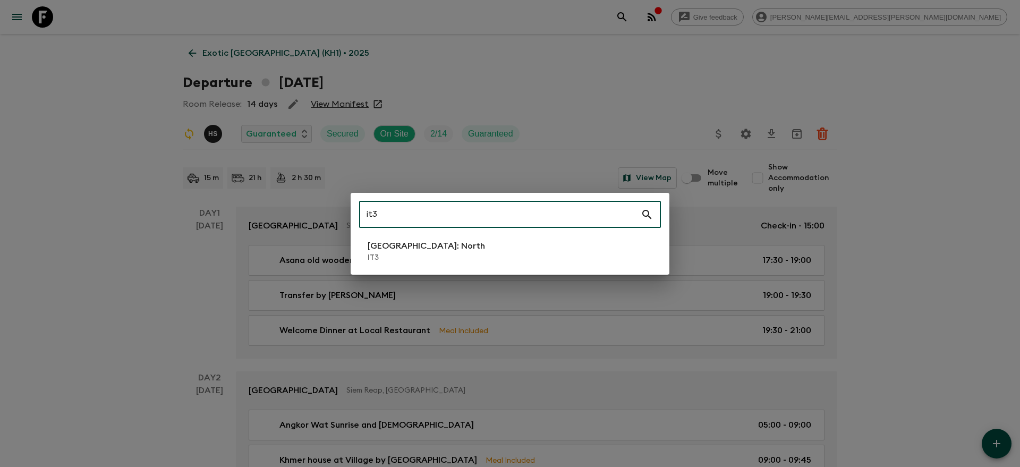
type input "it3"
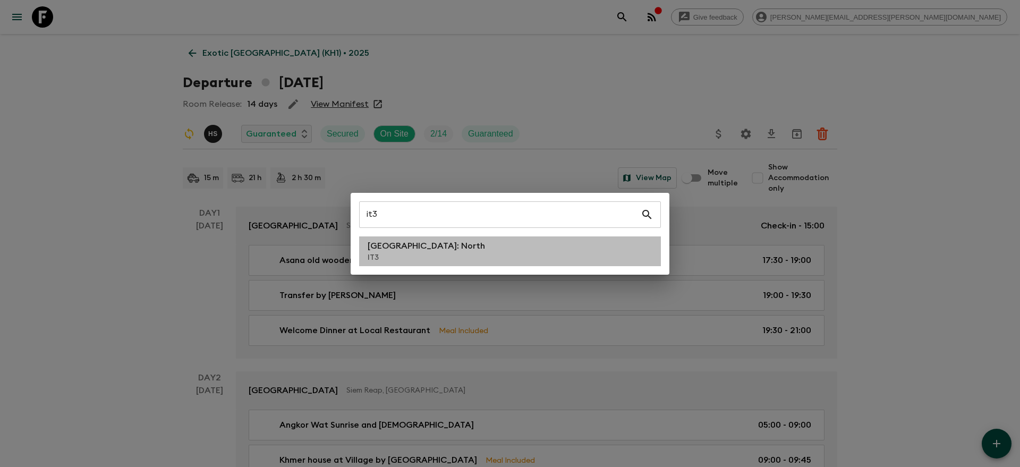
click at [473, 248] on li "Italy: North IT3" at bounding box center [510, 251] width 302 height 30
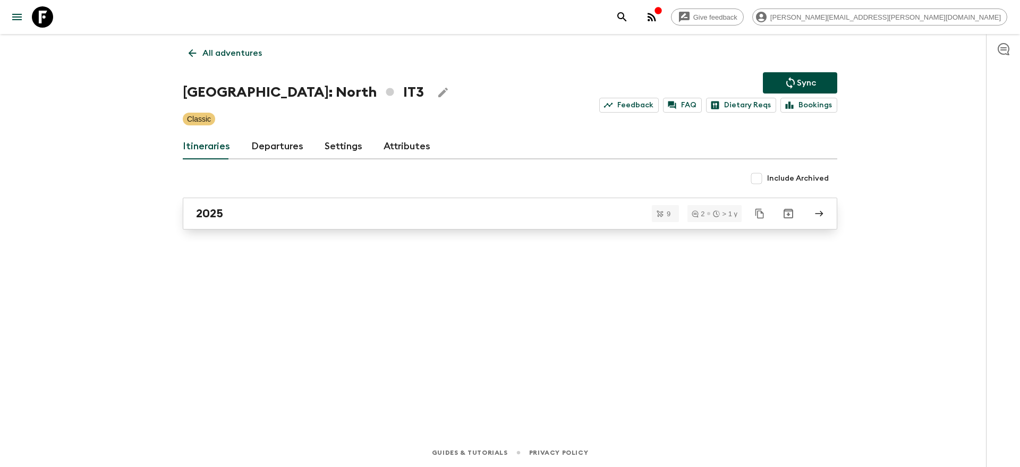
click at [353, 214] on div "2025" at bounding box center [500, 214] width 608 height 14
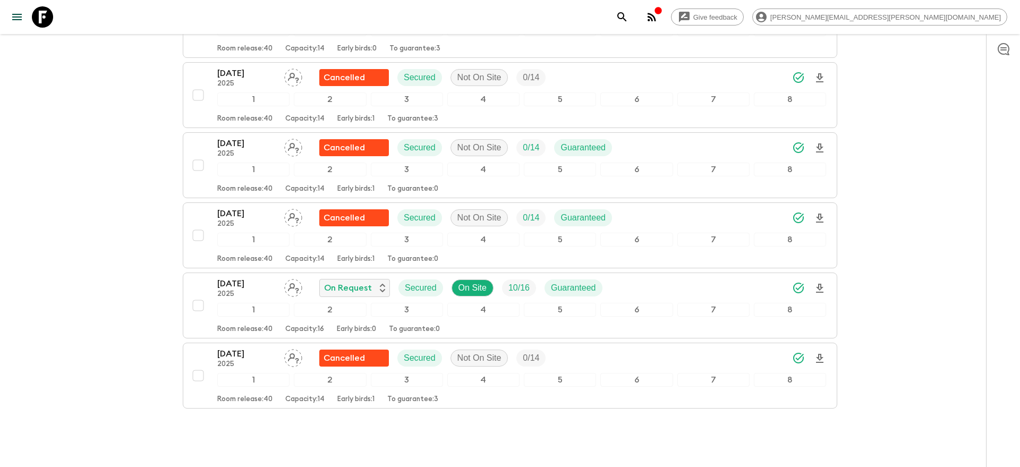
scroll to position [464, 0]
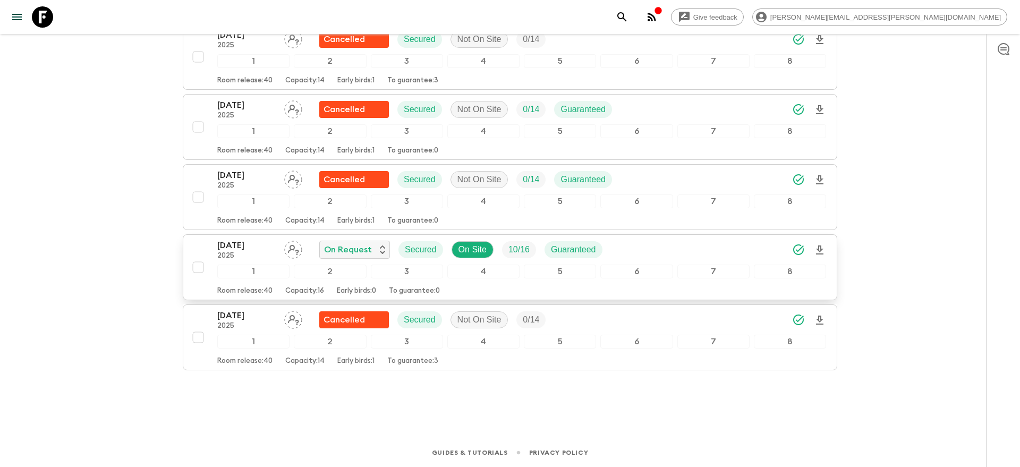
click at [728, 251] on div "04 Oct 2025 2025 On Request Secured On Site 10 / 16 Guaranteed" at bounding box center [521, 249] width 609 height 21
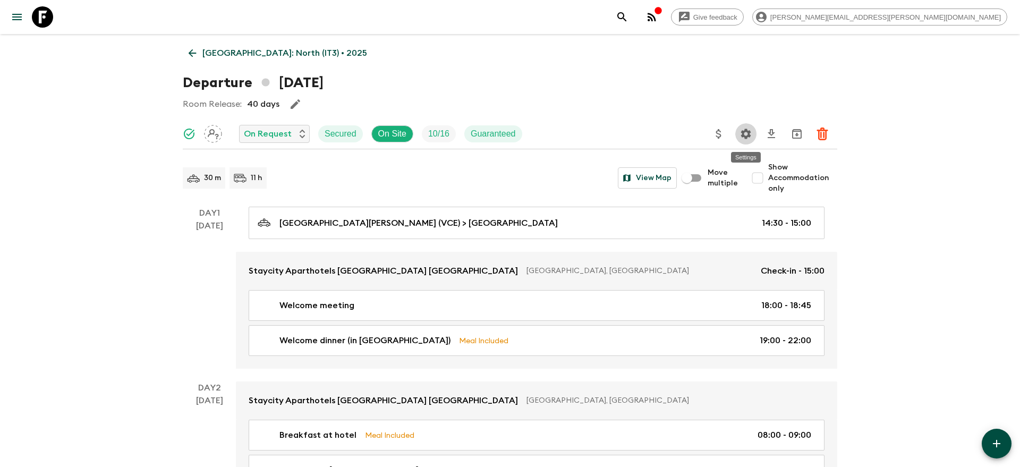
click at [742, 132] on icon "Settings" at bounding box center [746, 134] width 10 height 10
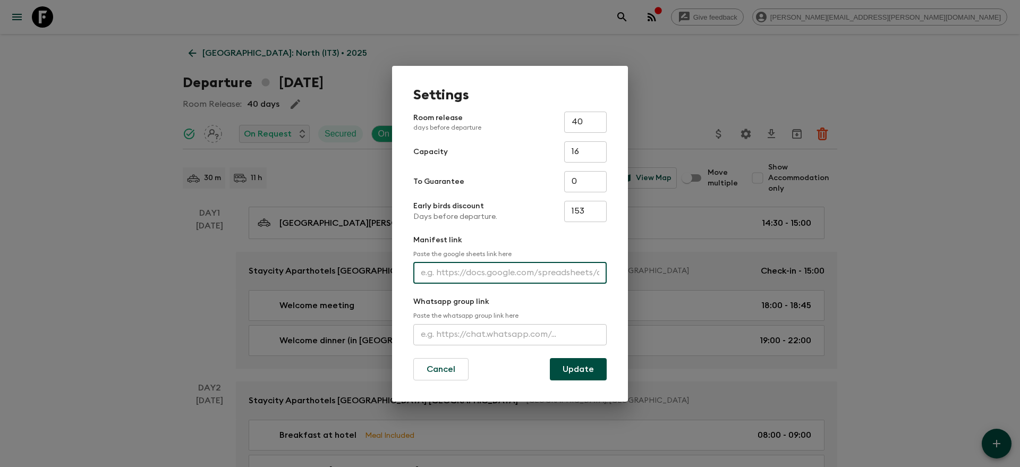
click at [496, 269] on input "text" at bounding box center [509, 272] width 193 height 21
paste input "https://docs.google.com/spreadsheets/d/1ZEHOPiuQ0siOxxrFIgRANOLeynmwquCDIKDp6i2…"
type input "https://docs.google.com/spreadsheets/d/1ZEHOPiuQ0siOxxrFIgRANOLeynmwquCDIKDp6i2…"
click at [564, 369] on button "Update" at bounding box center [578, 369] width 57 height 22
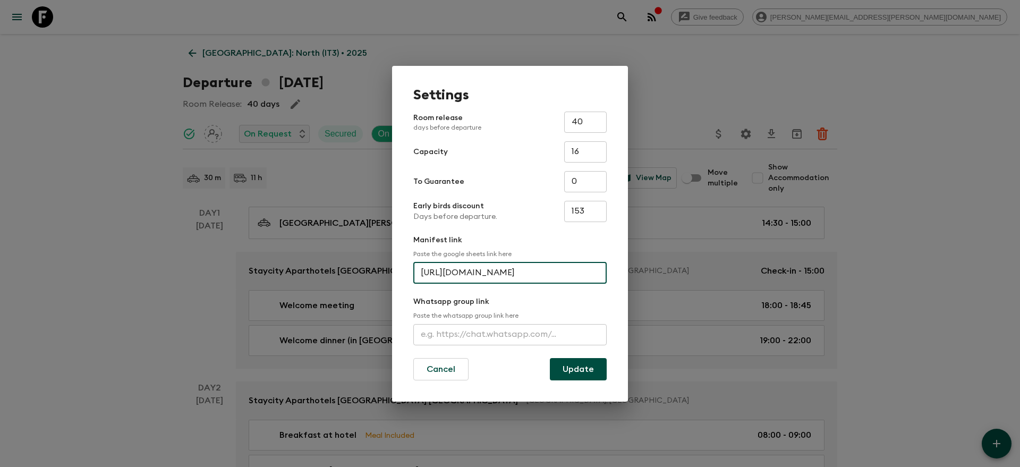
scroll to position [0, 0]
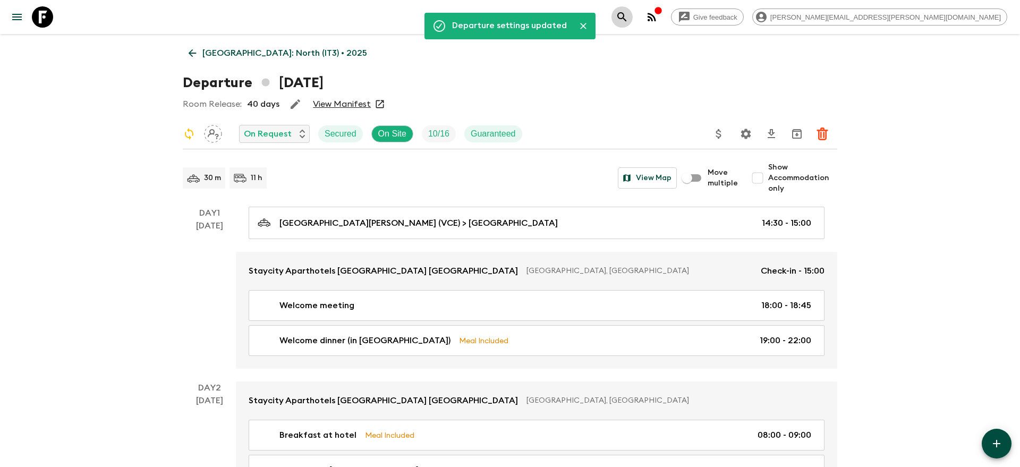
click at [628, 16] on icon "search adventures" at bounding box center [622, 17] width 13 height 13
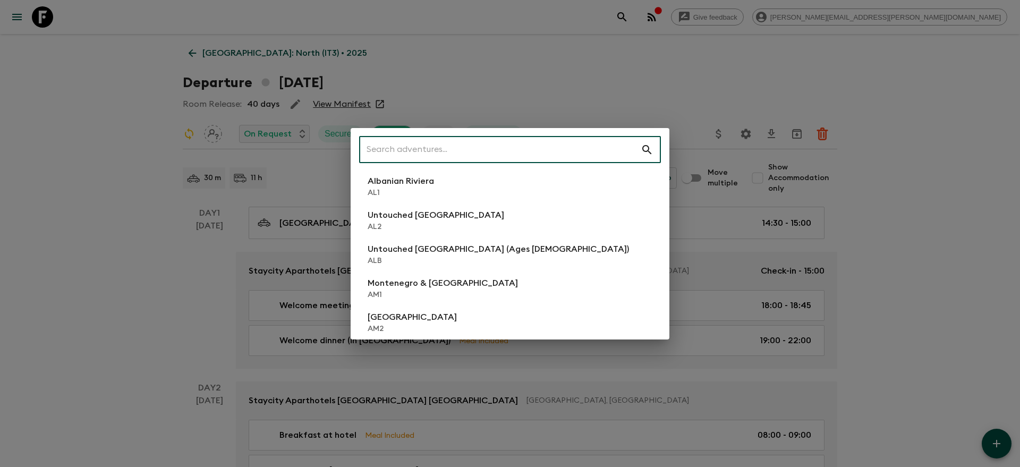
click at [544, 140] on input "text" at bounding box center [500, 150] width 282 height 30
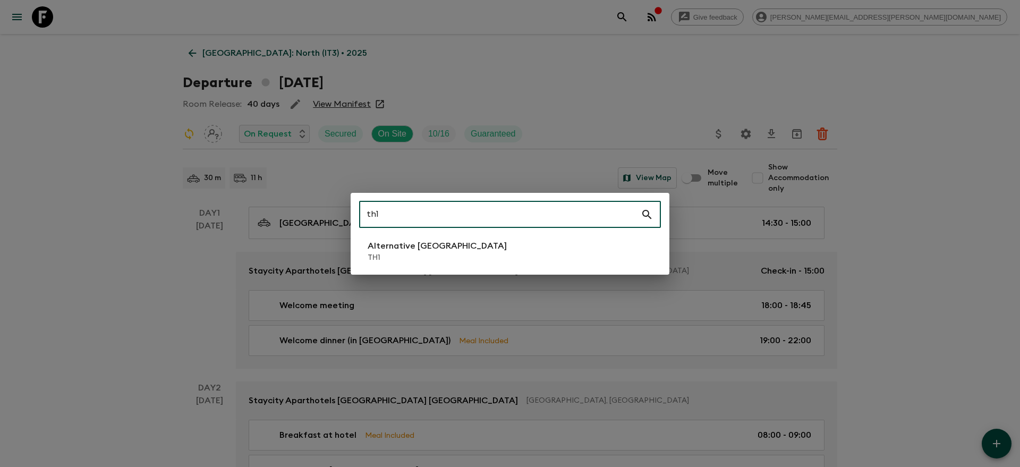
type input "th1"
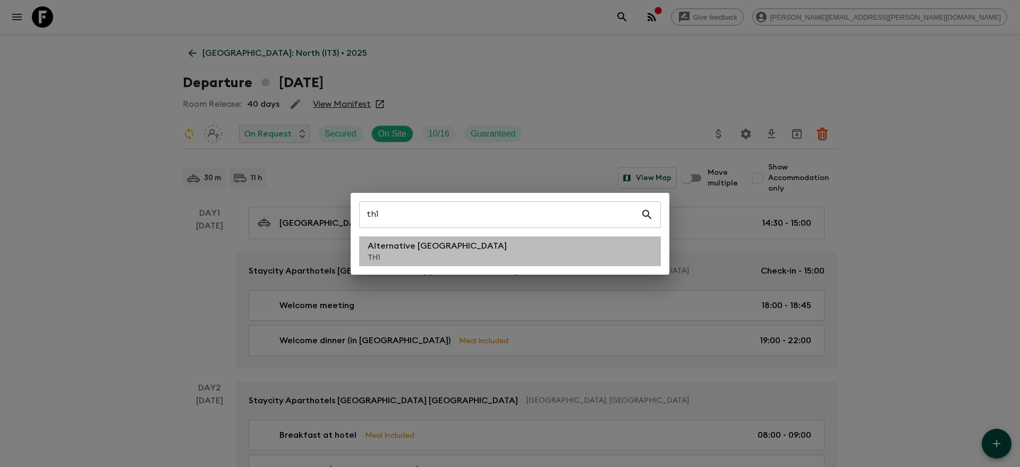
click at [511, 250] on li "Alternative Thailand TH1" at bounding box center [510, 251] width 302 height 30
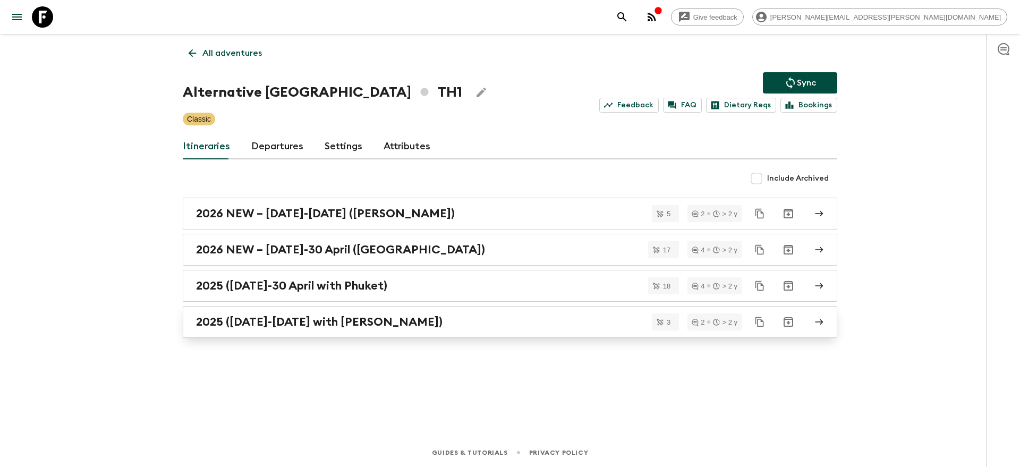
click at [454, 327] on div "2025 (1 May-30 September with Koh Samui)" at bounding box center [500, 322] width 608 height 14
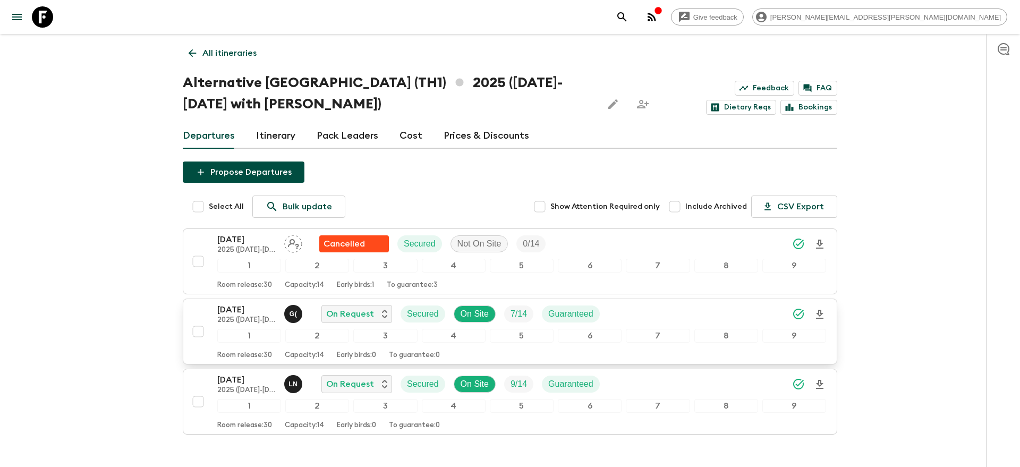
click at [821, 316] on icon "Download Onboarding" at bounding box center [819, 314] width 13 height 13
click at [626, 18] on icon "search adventures" at bounding box center [621, 16] width 9 height 9
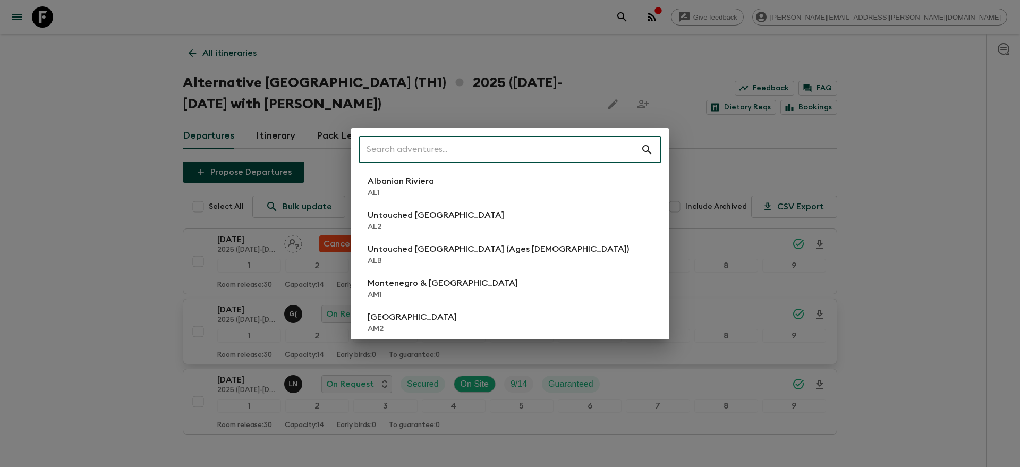
click at [595, 146] on input "text" at bounding box center [500, 150] width 282 height 30
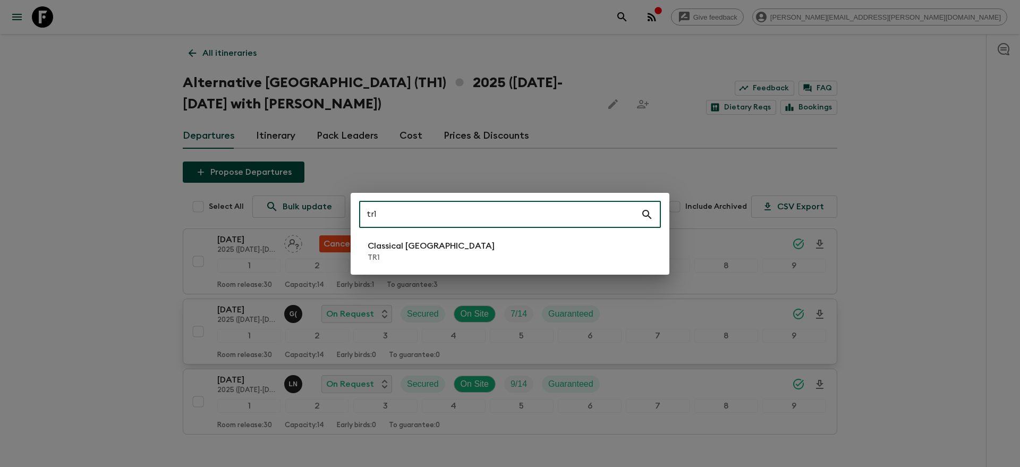
type input "tr1"
click at [569, 253] on li "Classical Türkiye TR1" at bounding box center [510, 251] width 302 height 30
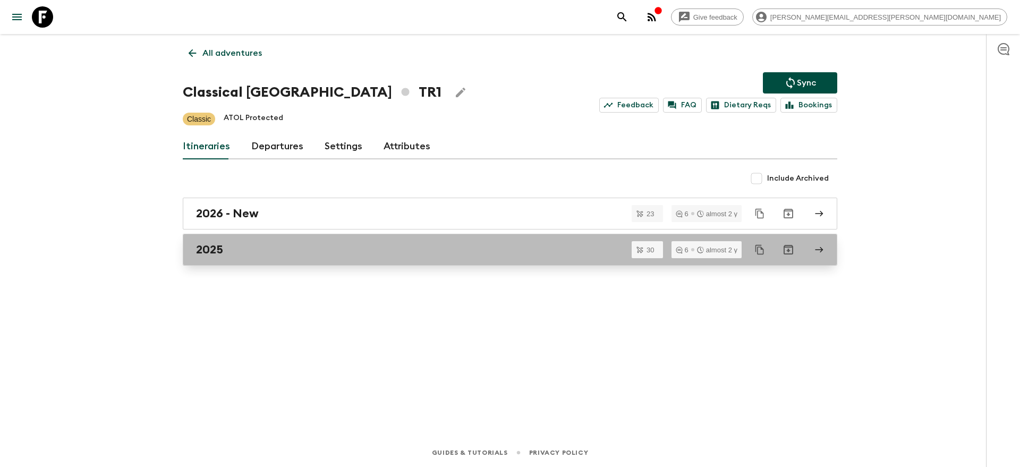
click at [538, 242] on link "2025" at bounding box center [510, 250] width 654 height 32
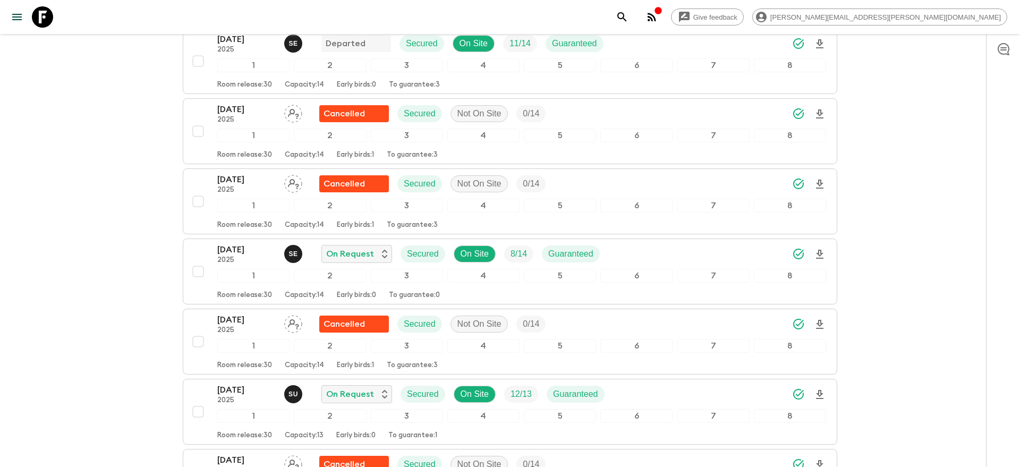
scroll to position [1164, 0]
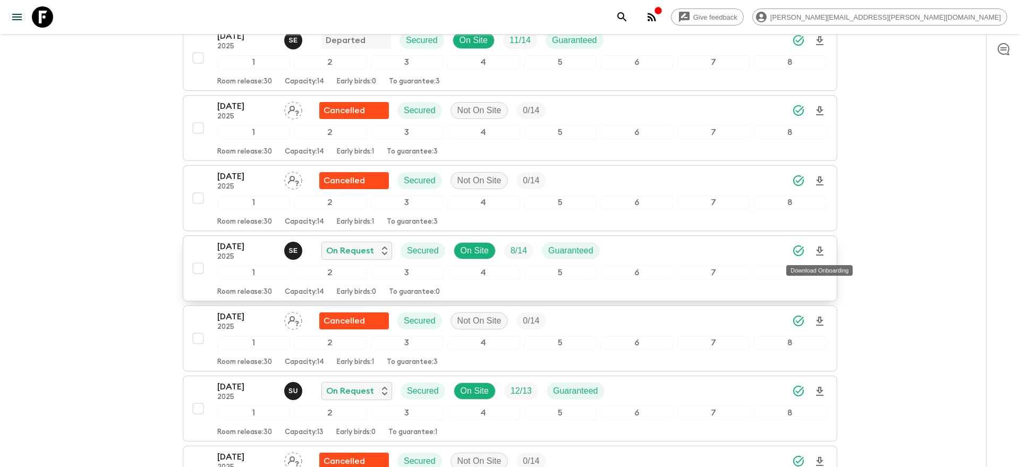
click at [822, 247] on icon "Download Onboarding" at bounding box center [819, 251] width 13 height 13
click at [628, 14] on icon "search adventures" at bounding box center [622, 17] width 13 height 13
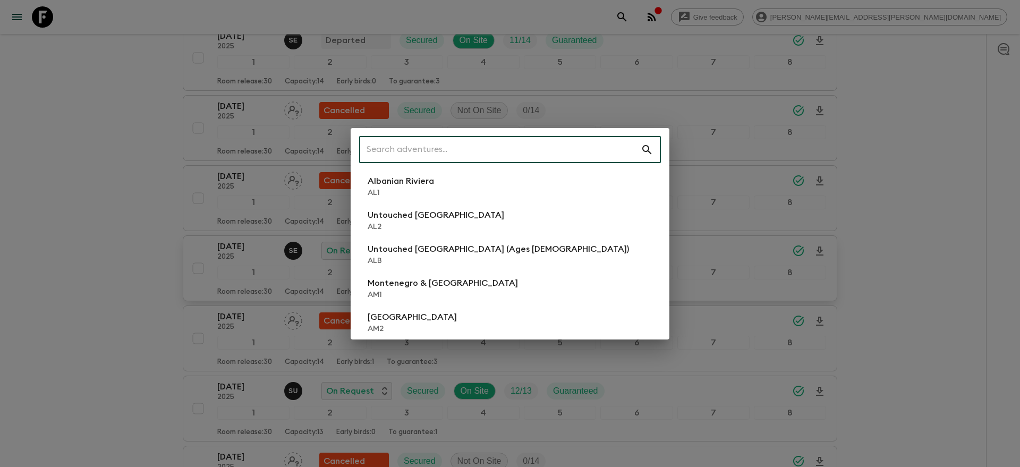
click at [527, 149] on input "text" at bounding box center [500, 150] width 282 height 30
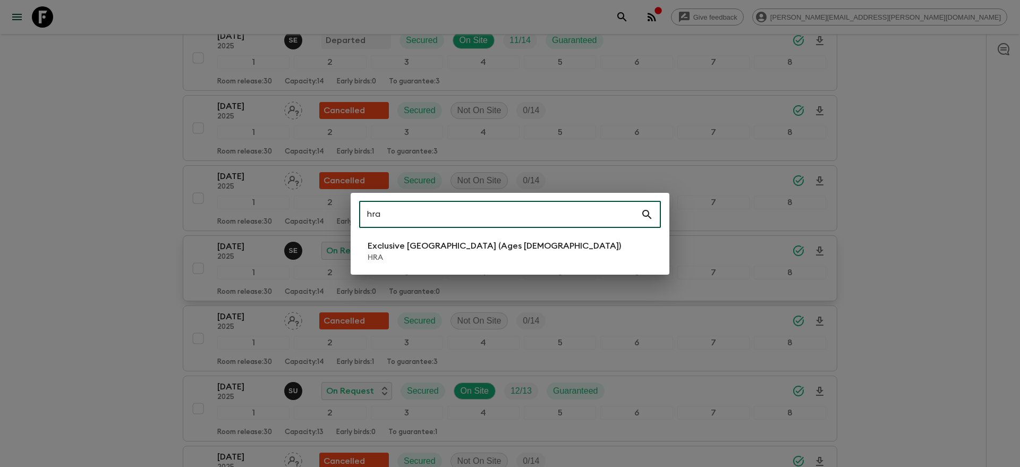
type input "hra"
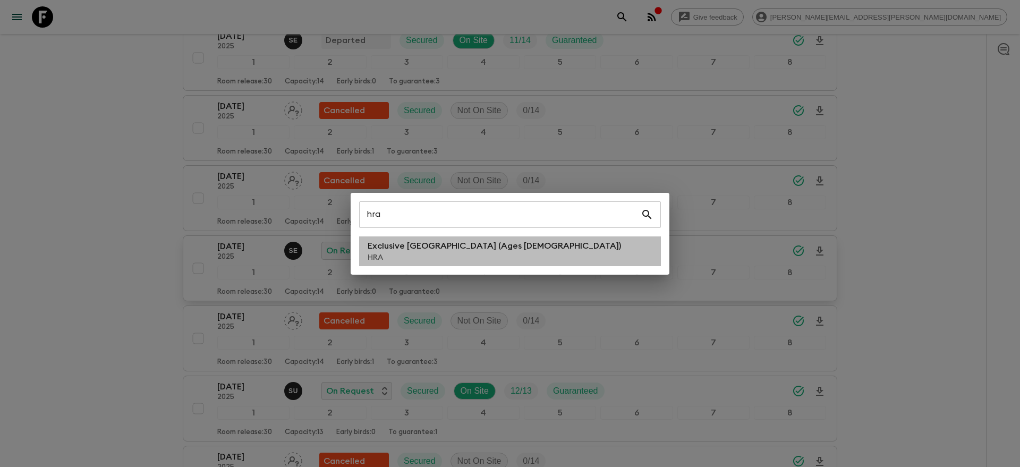
click at [499, 236] on li "Exclusive Croatia (Ages 45-59) HRA" at bounding box center [510, 251] width 302 height 30
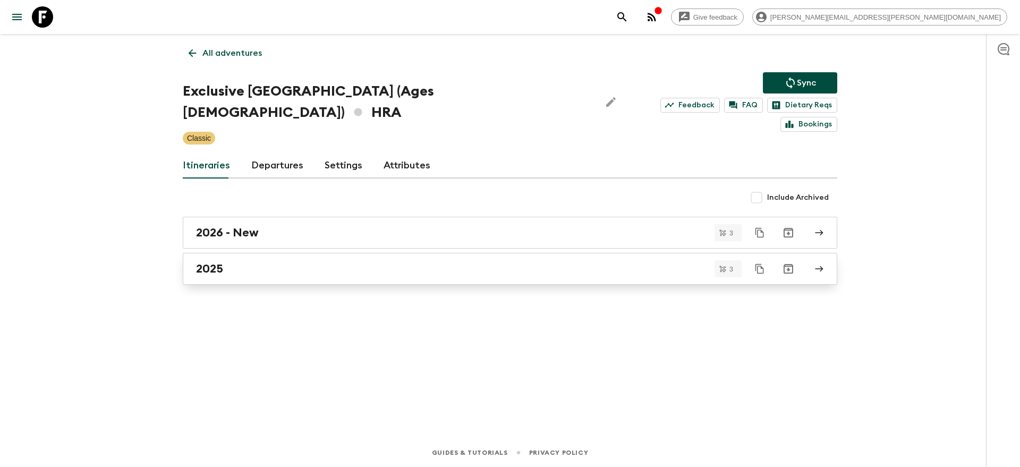
click at [242, 262] on div "2025" at bounding box center [500, 269] width 608 height 14
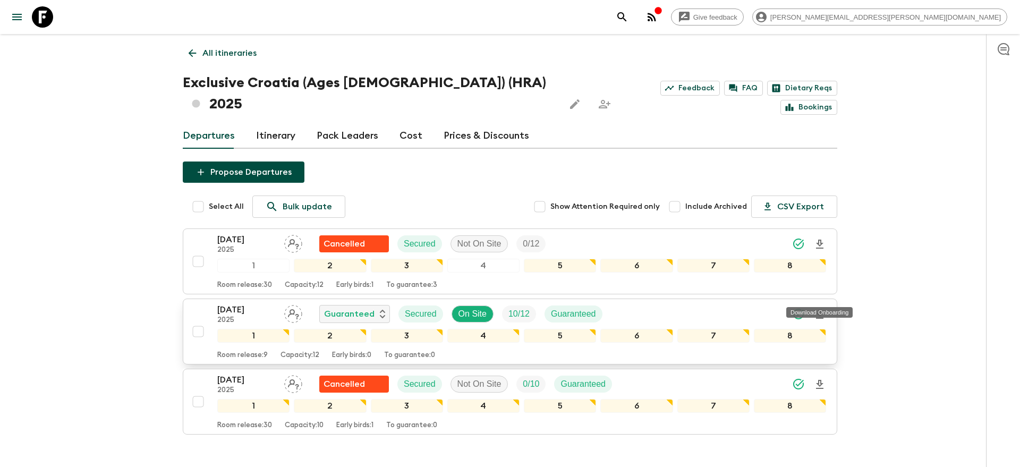
click at [819, 310] on icon "Download Onboarding" at bounding box center [819, 314] width 7 height 9
click at [628, 19] on icon "search adventures" at bounding box center [622, 17] width 13 height 13
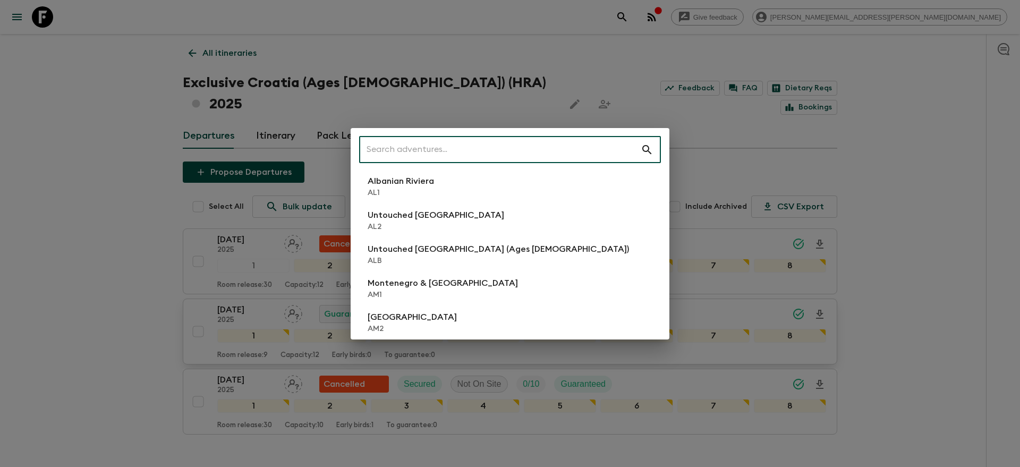
click at [595, 148] on input "text" at bounding box center [500, 150] width 282 height 30
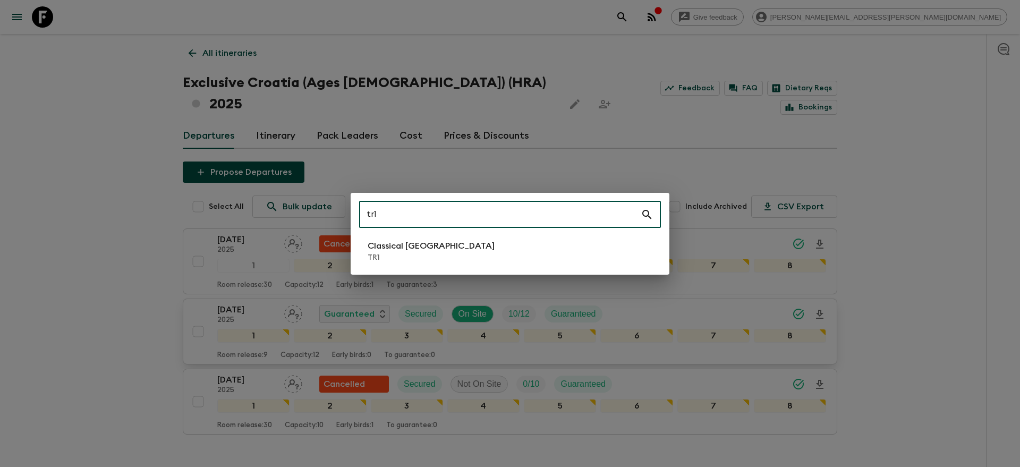
type input "tr1"
click at [527, 255] on li "Classical Türkiye TR1" at bounding box center [510, 251] width 302 height 30
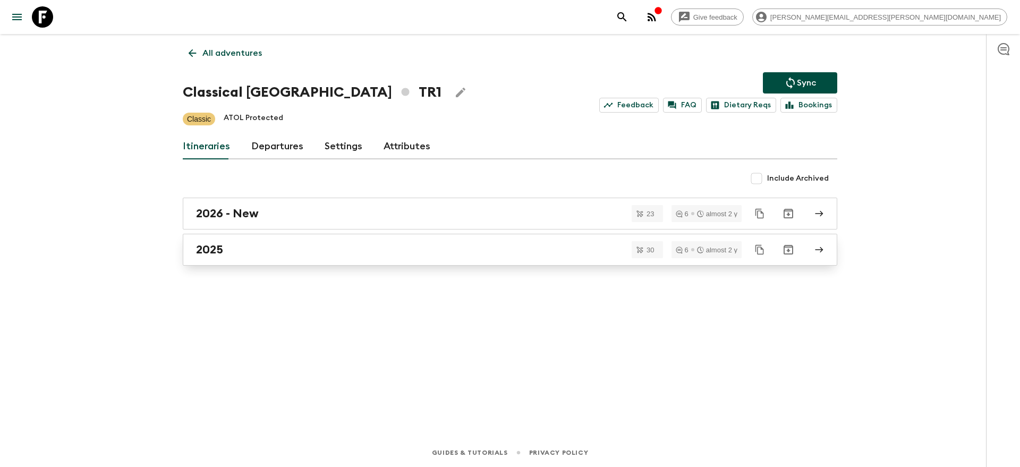
click at [236, 246] on div "2025" at bounding box center [500, 250] width 608 height 14
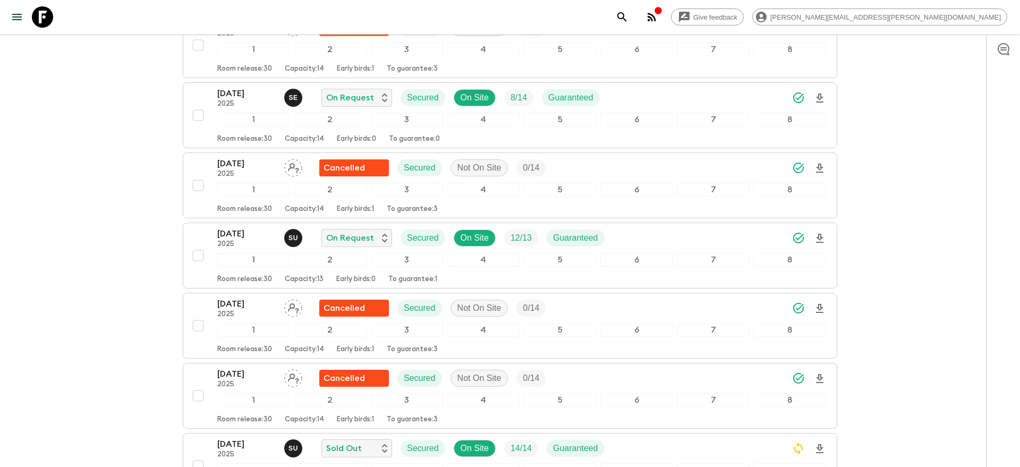
scroll to position [1321, 0]
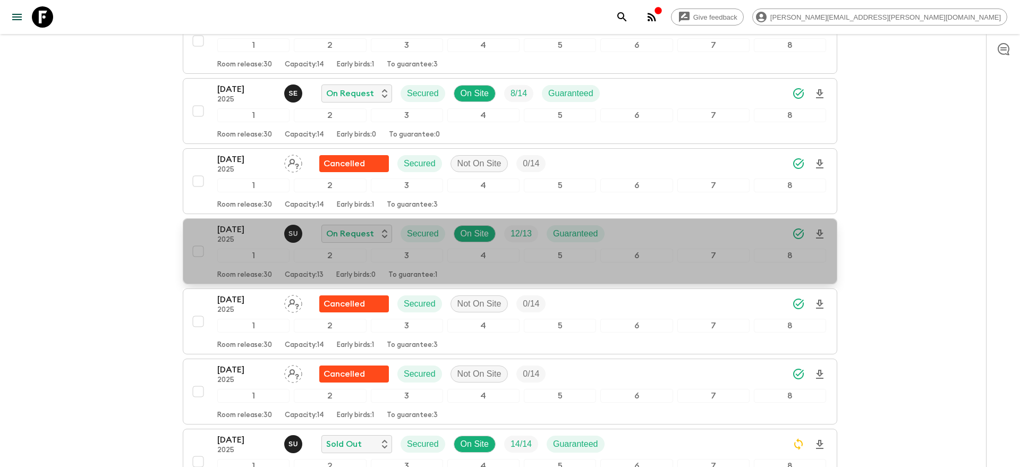
click at [821, 236] on icon "Download Onboarding" at bounding box center [819, 234] width 13 height 13
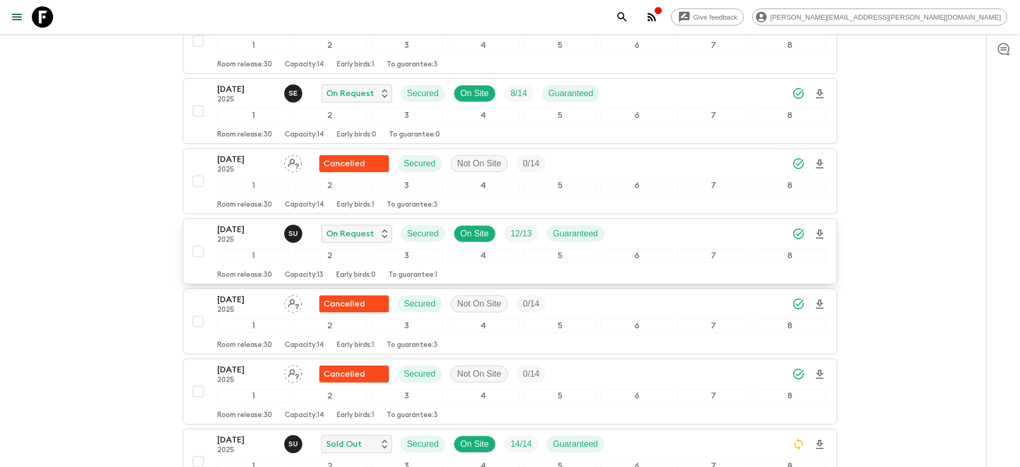
click at [626, 13] on icon "search adventures" at bounding box center [621, 16] width 9 height 9
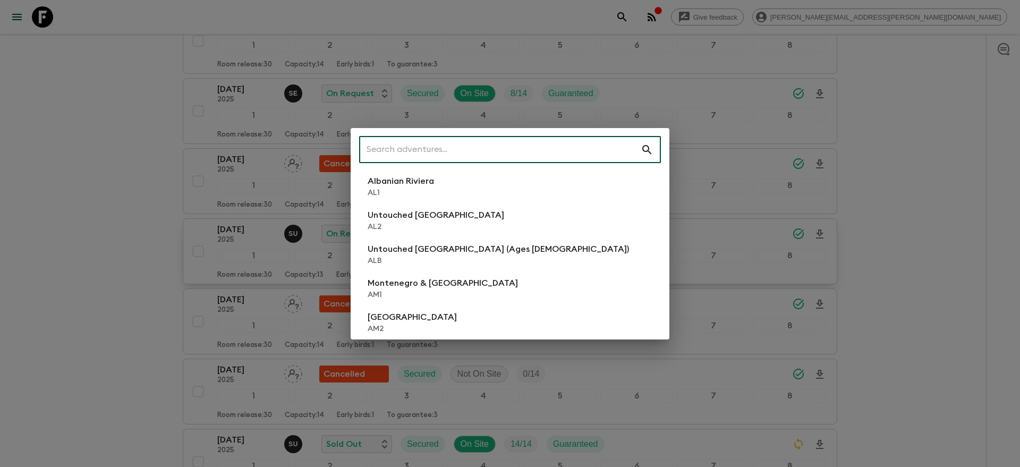
click at [591, 159] on input "text" at bounding box center [500, 150] width 282 height 30
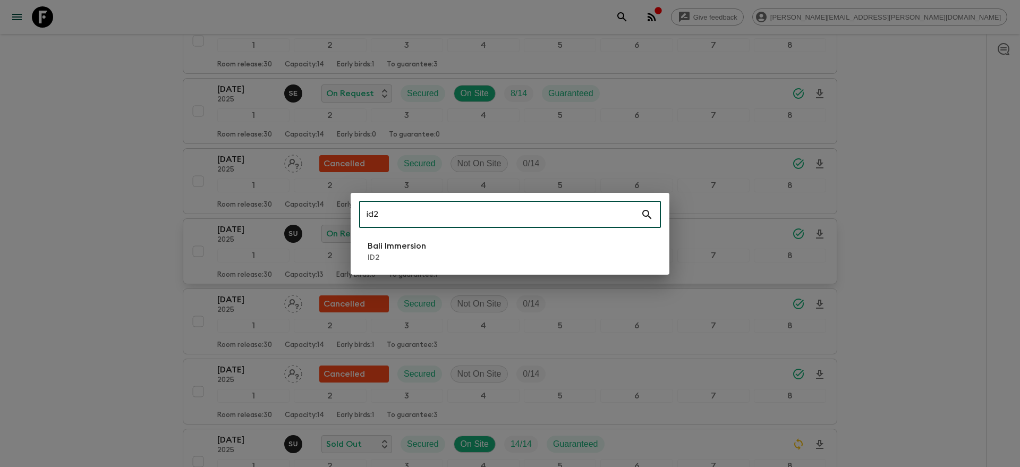
type input "id2"
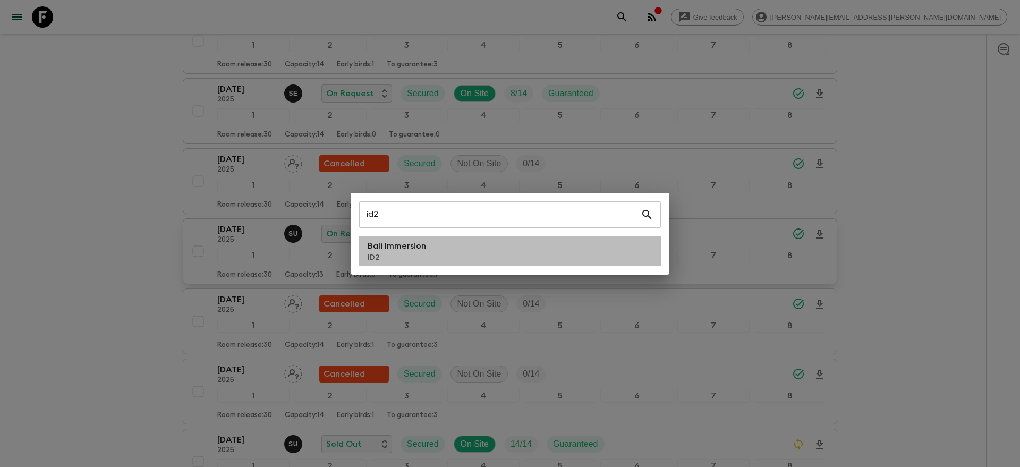
click at [468, 248] on li "Bali Immersion ID2" at bounding box center [510, 251] width 302 height 30
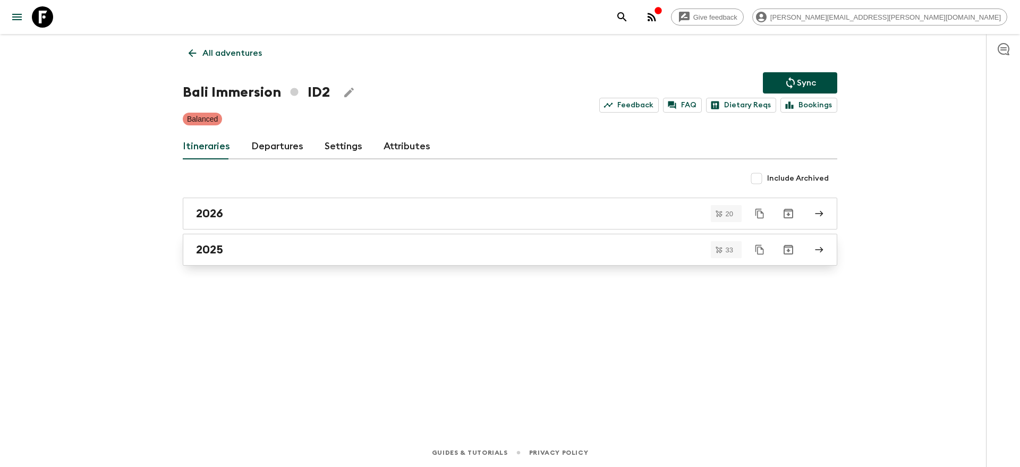
click at [335, 259] on link "2025" at bounding box center [510, 250] width 654 height 32
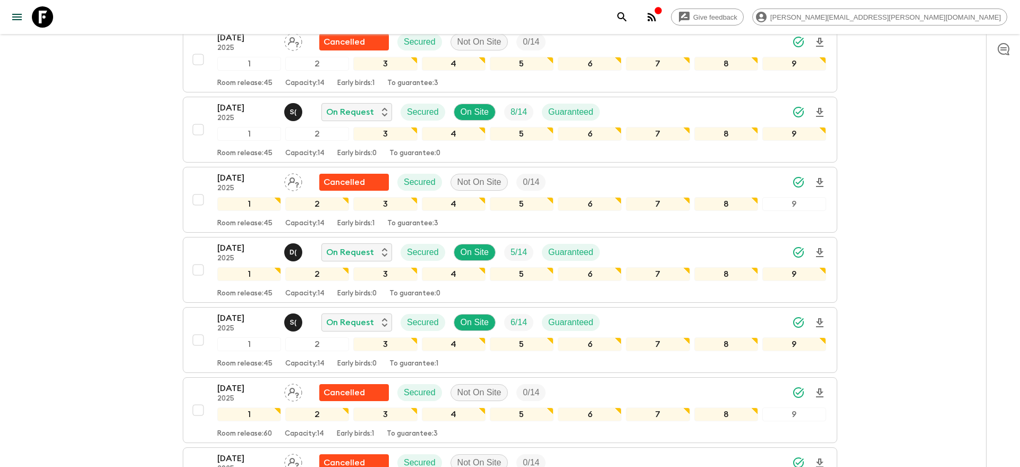
scroll to position [814, 0]
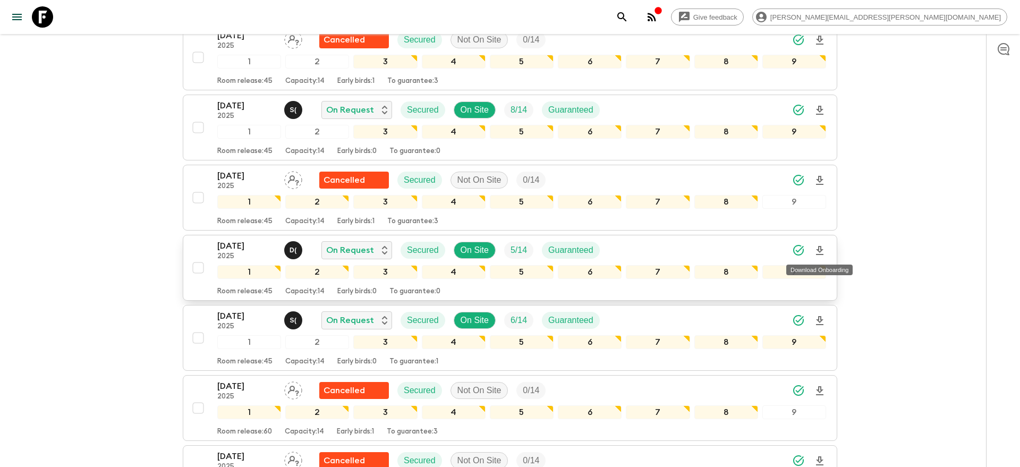
click at [821, 252] on icon "Download Onboarding" at bounding box center [819, 250] width 13 height 13
